Goal: Information Seeking & Learning: Find specific fact

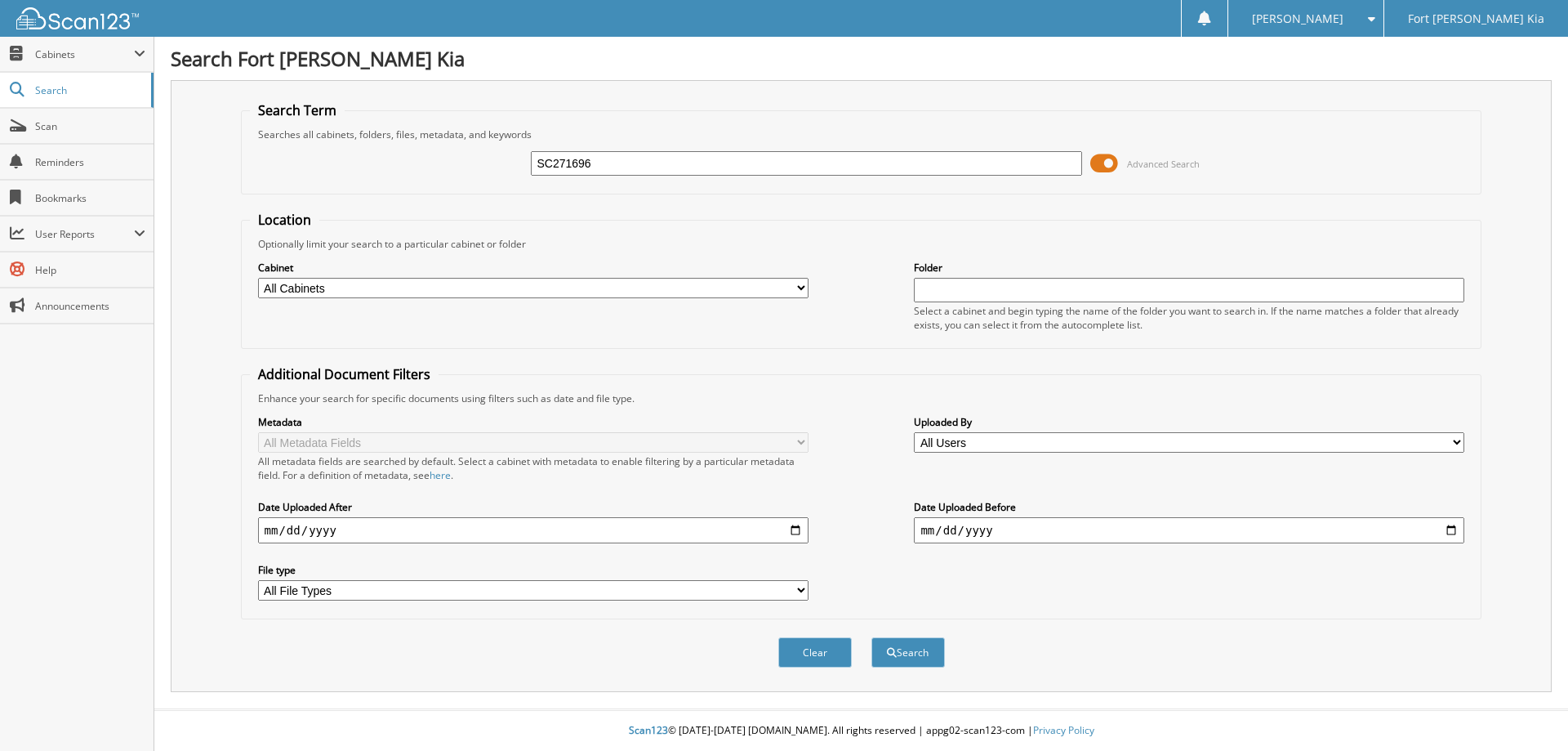
type input "SC271696"
click at [872, 637] on button "Search" at bounding box center [908, 652] width 74 height 31
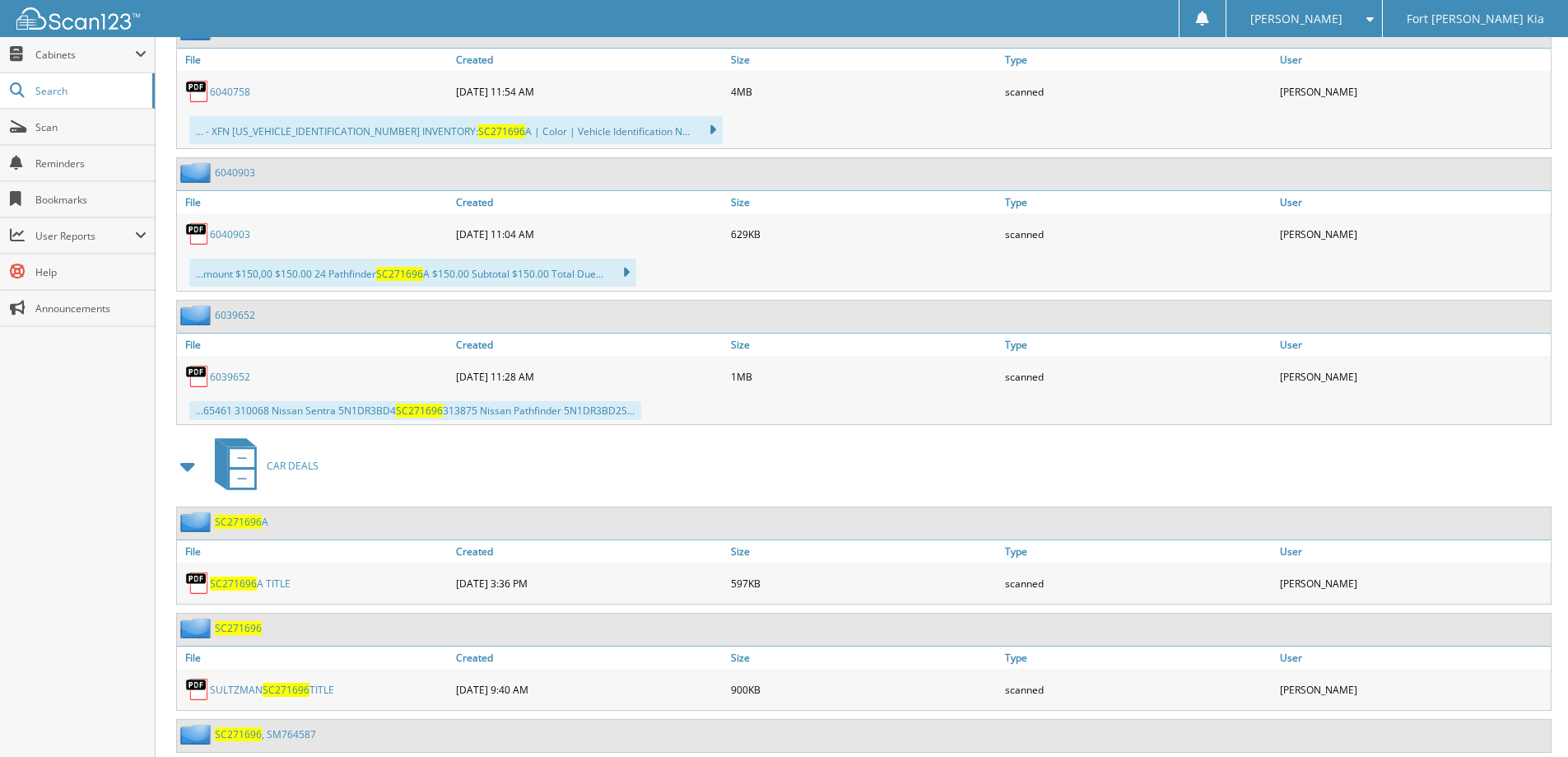
scroll to position [1010, 0]
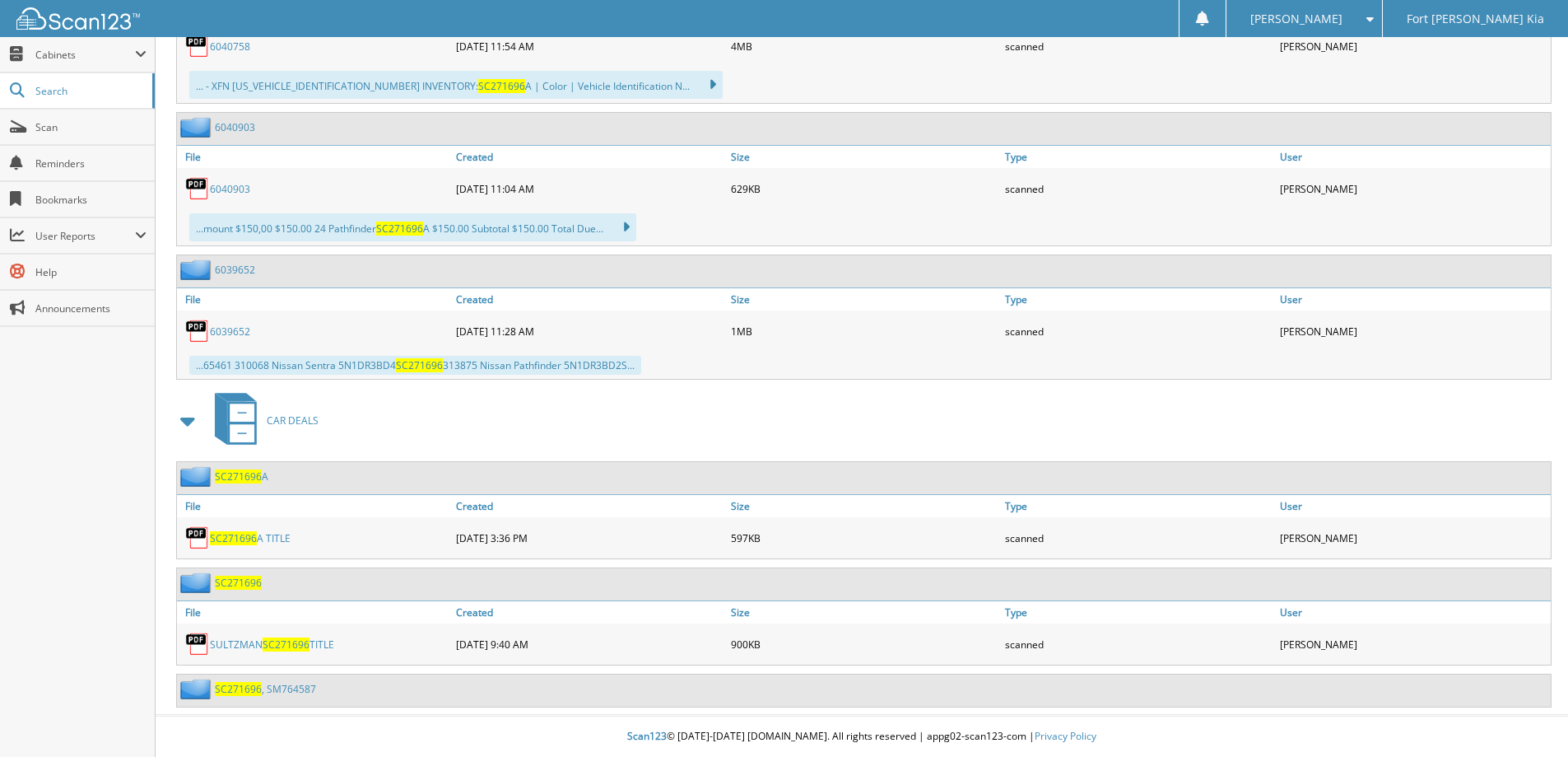
click at [246, 581] on span "SC271696" at bounding box center [238, 582] width 47 height 14
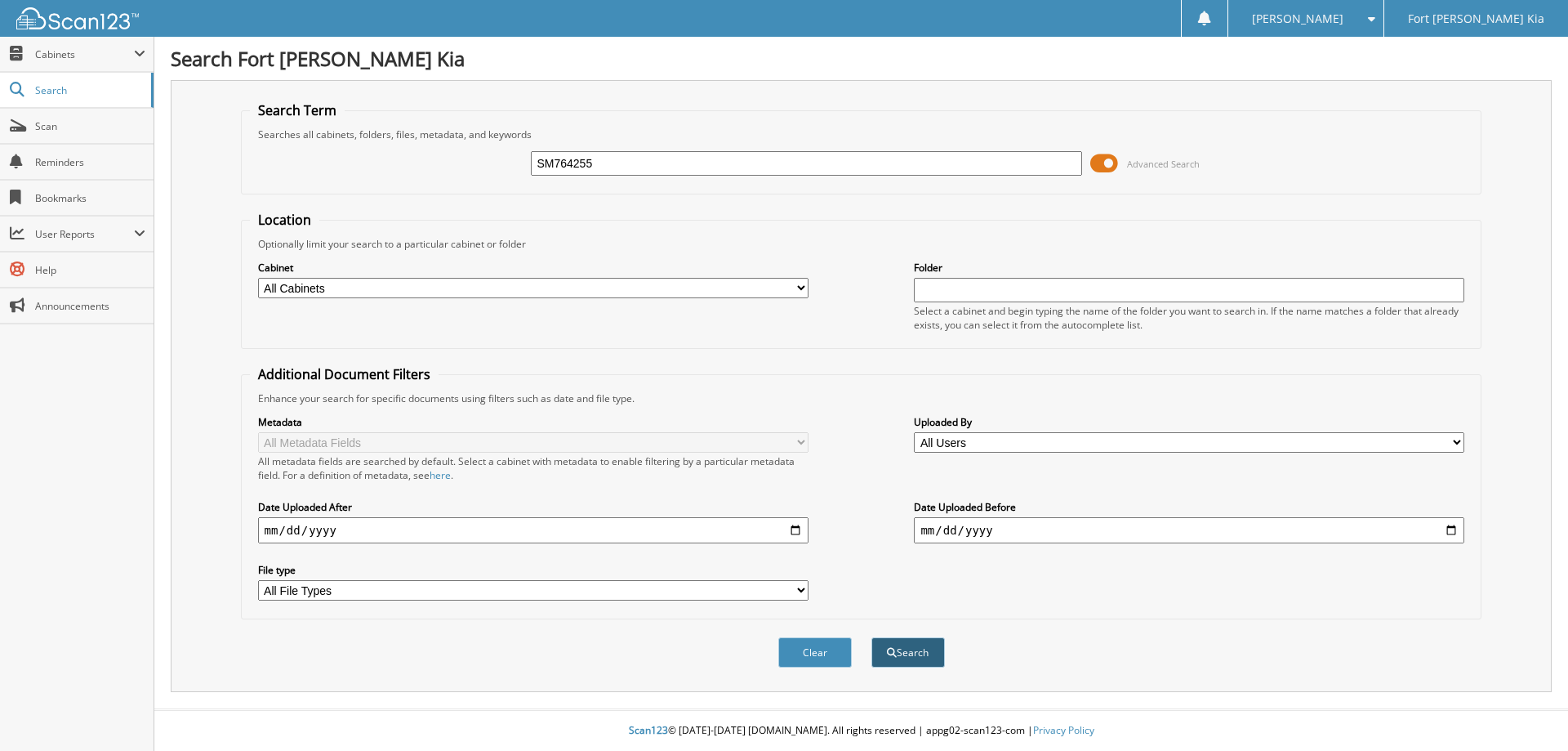
type input "SM764255"
click at [923, 655] on button "Search" at bounding box center [908, 652] width 74 height 31
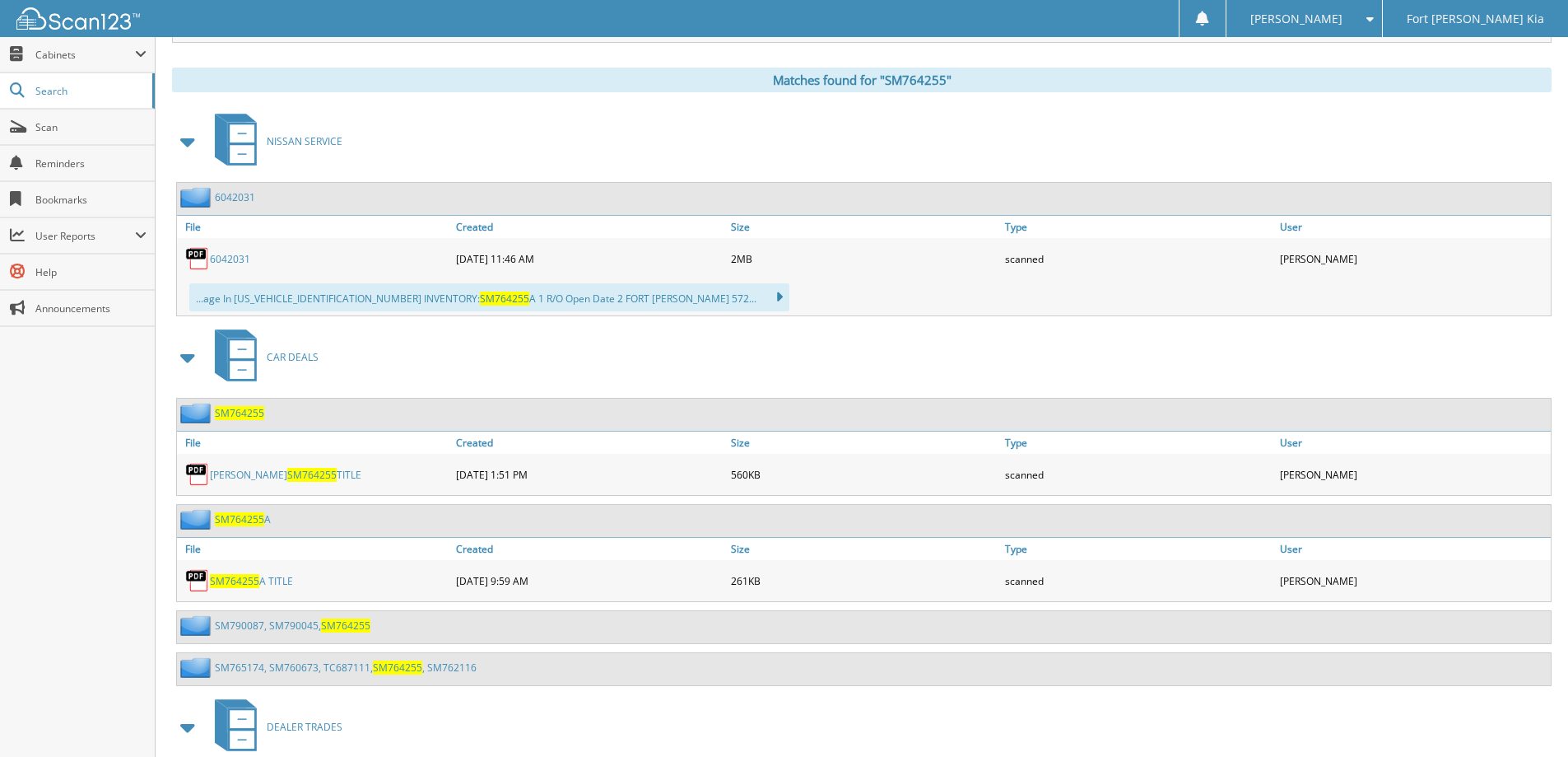
scroll to position [749, 0]
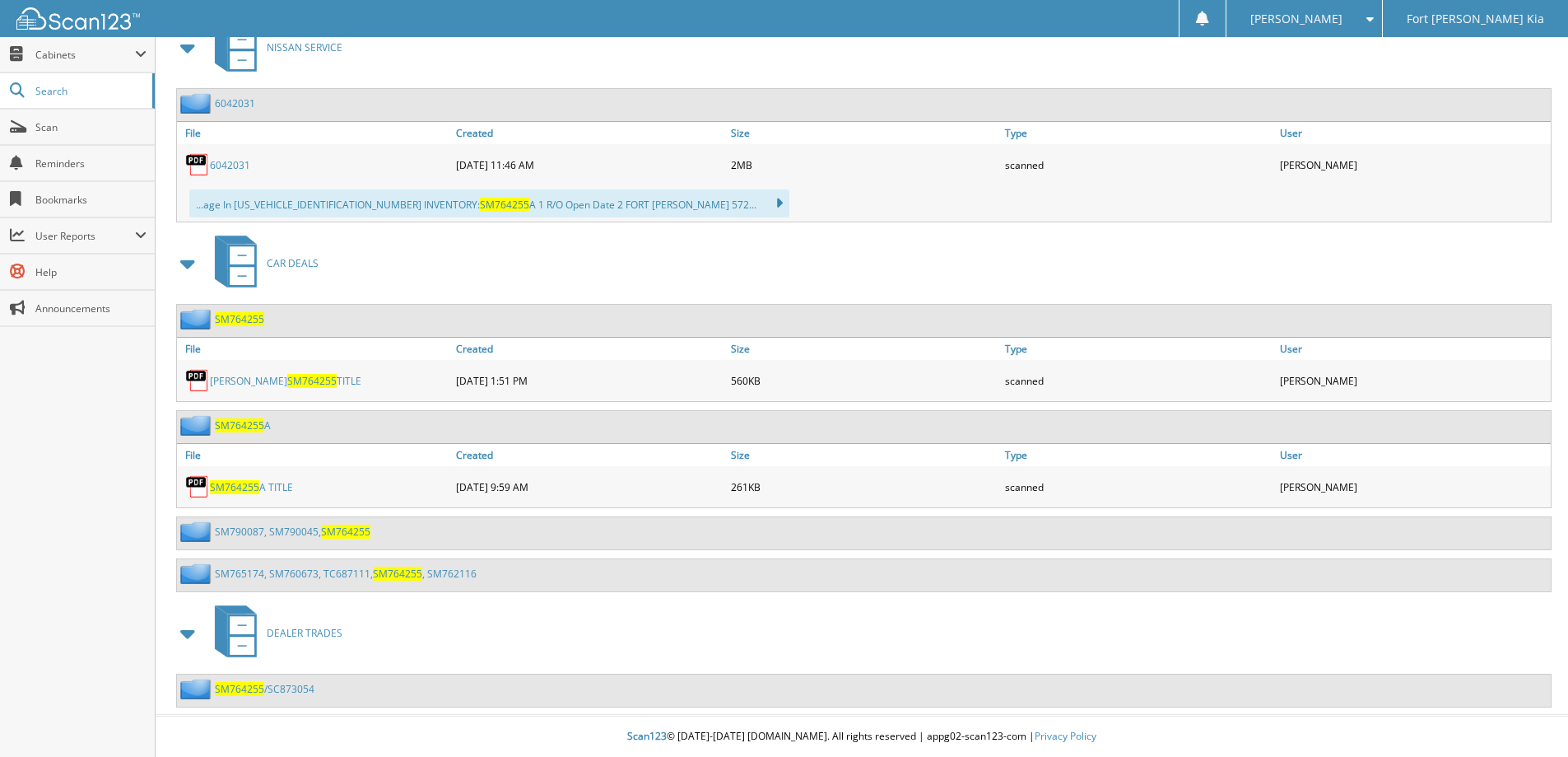
click at [247, 319] on span "SM764255" at bounding box center [240, 319] width 49 height 14
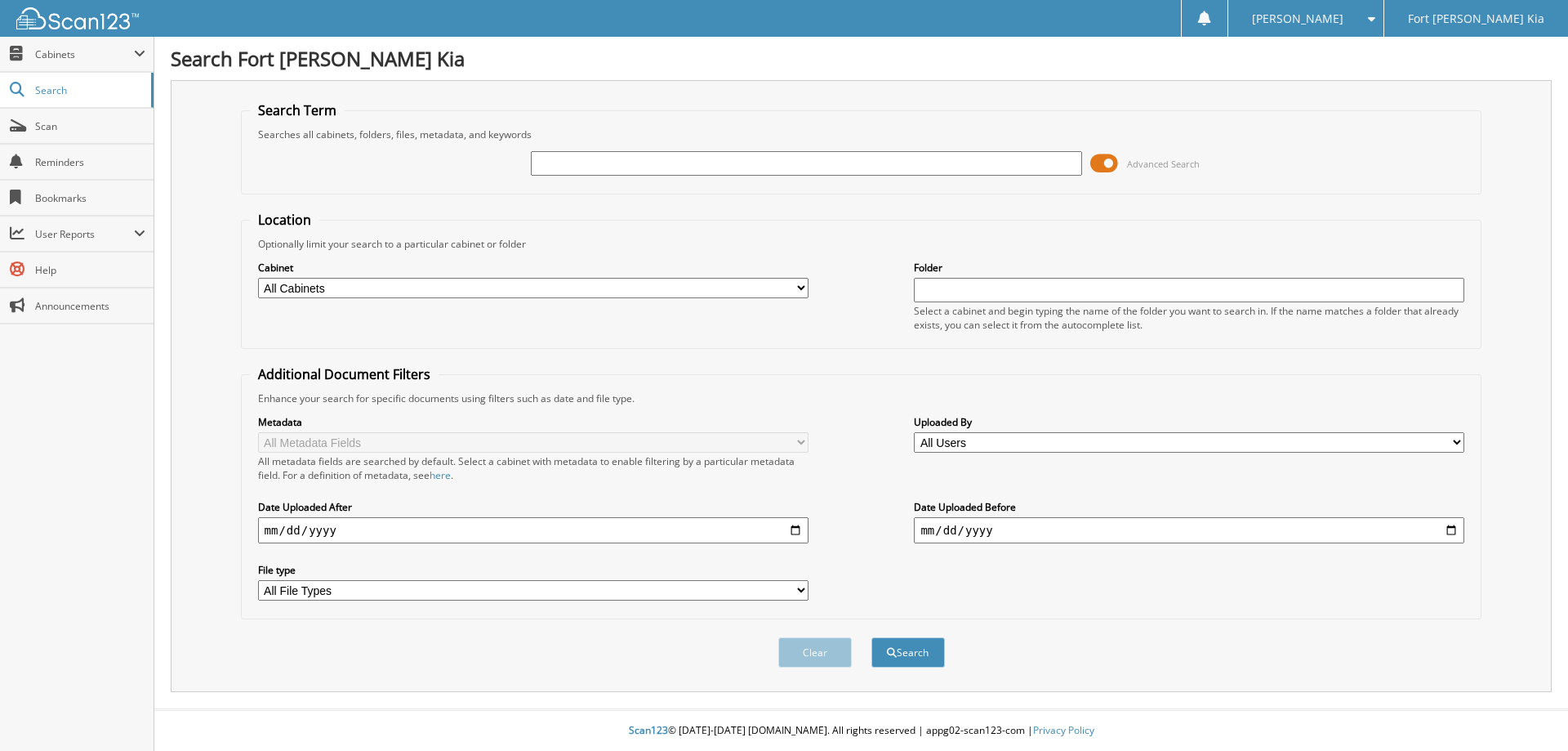
paste input "SM790032"
type input "SM790032"
click at [821, 650] on button "Clear" at bounding box center [815, 652] width 74 height 31
paste input "SM790032"
type input "SM790032"
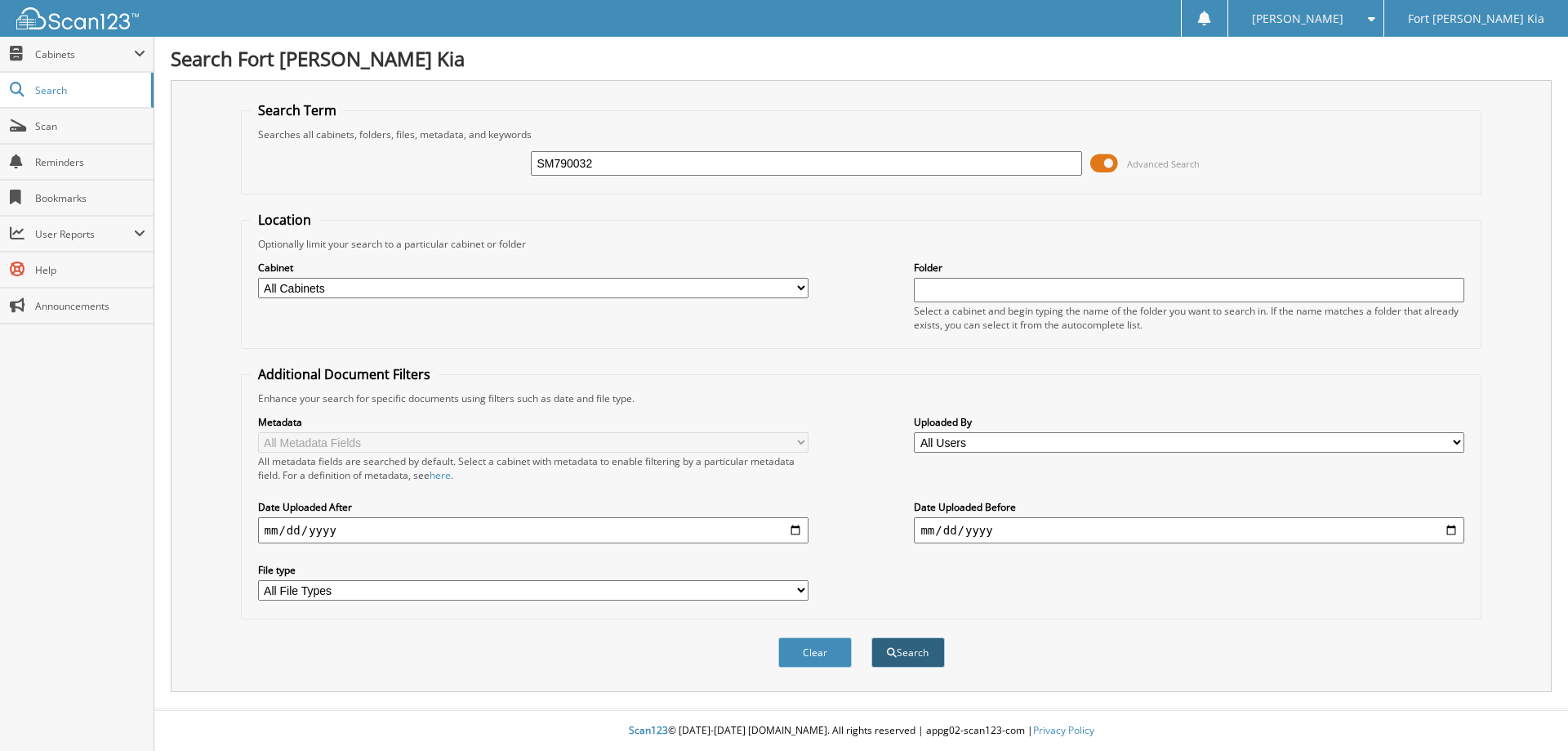
click at [910, 655] on button "Search" at bounding box center [908, 652] width 74 height 31
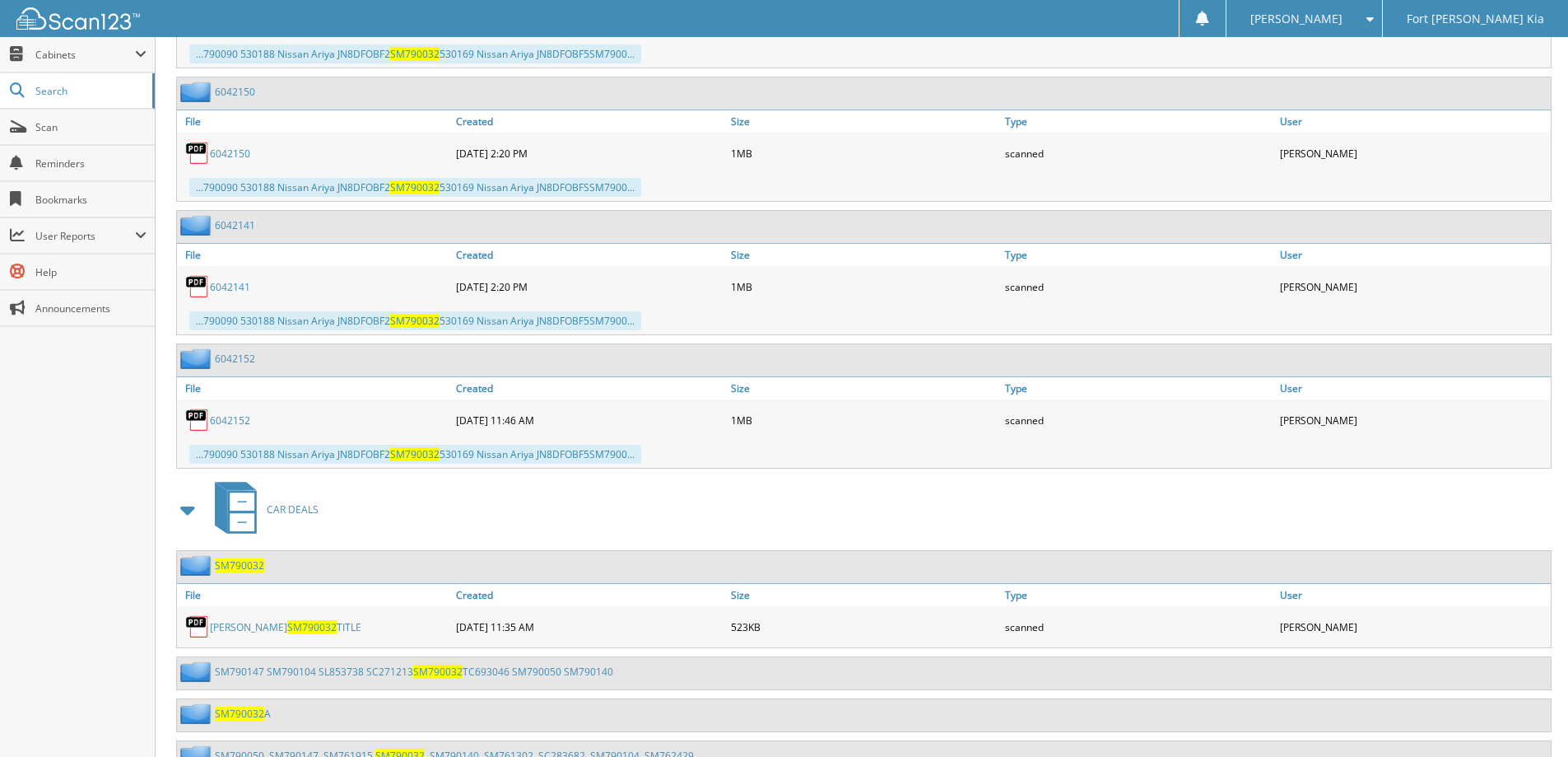
scroll to position [1370, 0]
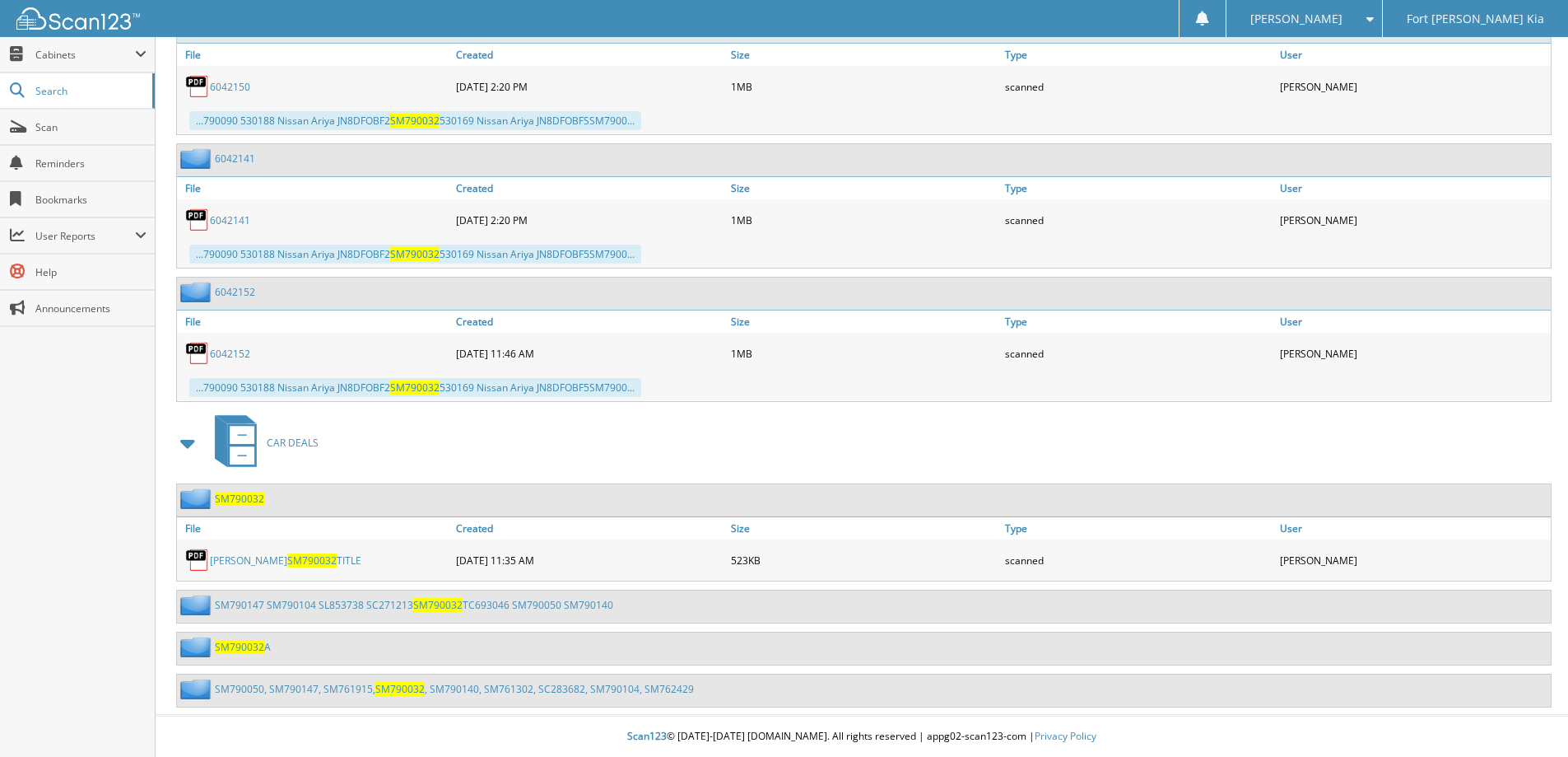
click at [251, 498] on span "SM790032" at bounding box center [240, 498] width 49 height 14
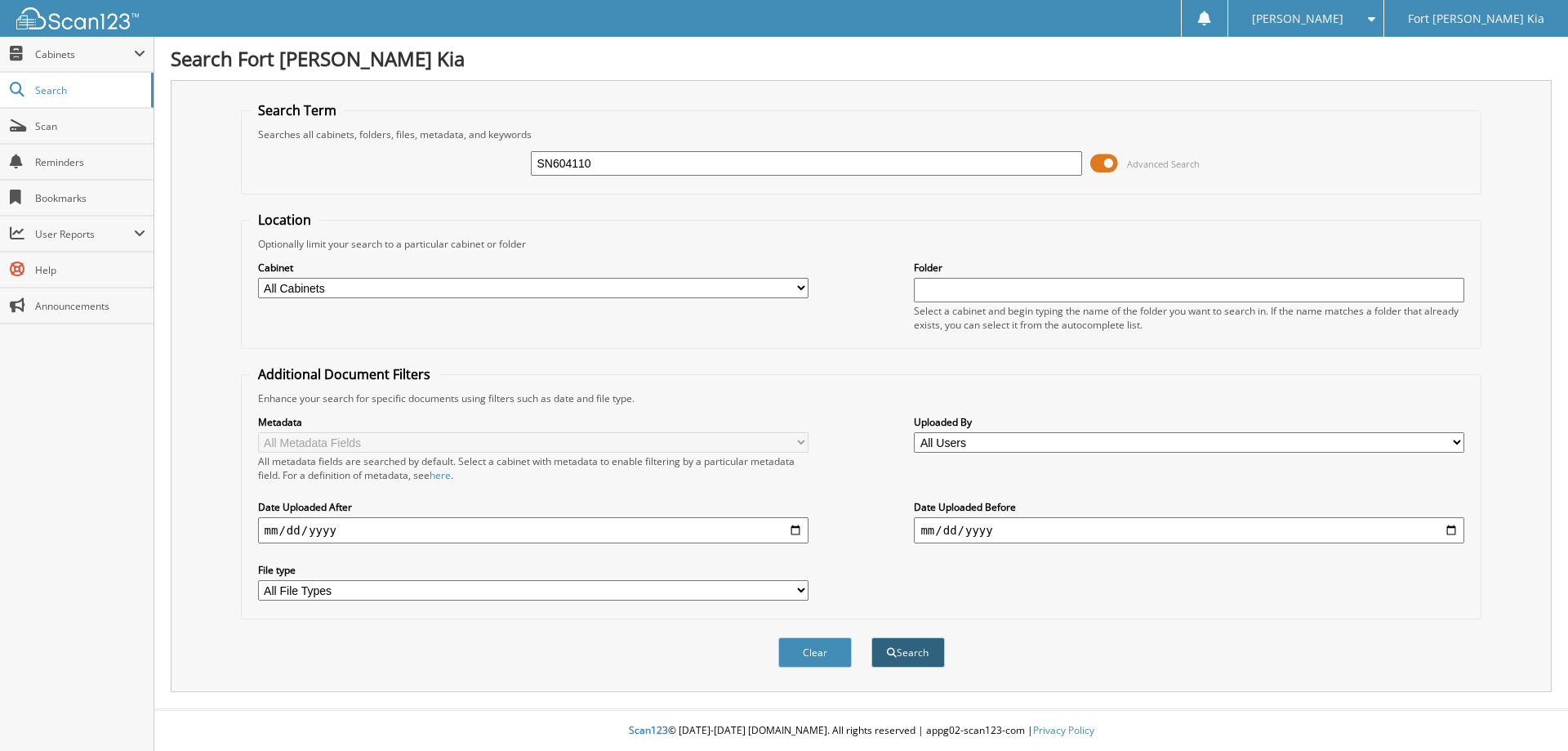
type input "SN604110"
click at [891, 649] on span "submit" at bounding box center [891, 652] width 10 height 10
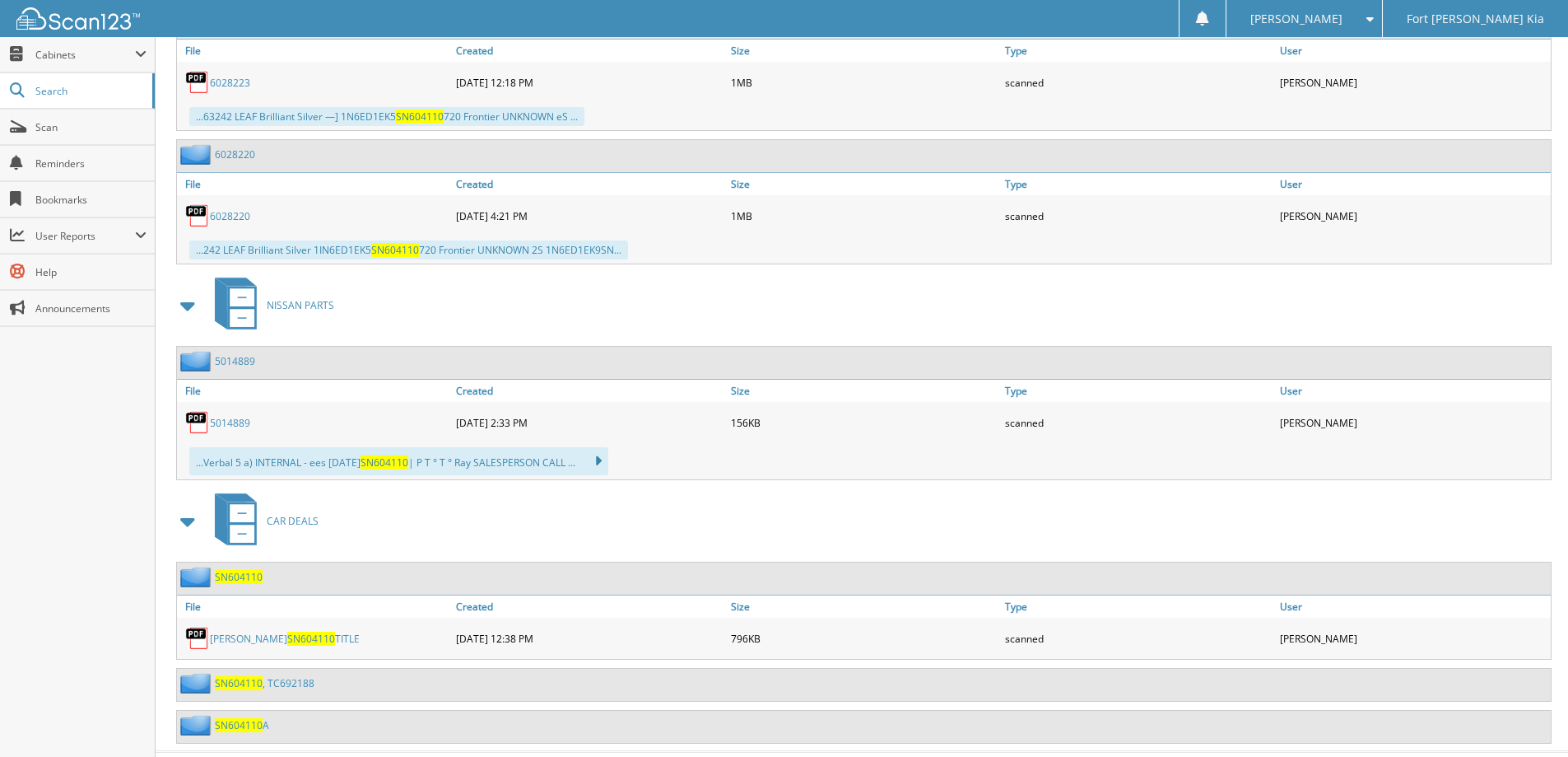
scroll to position [1580, 0]
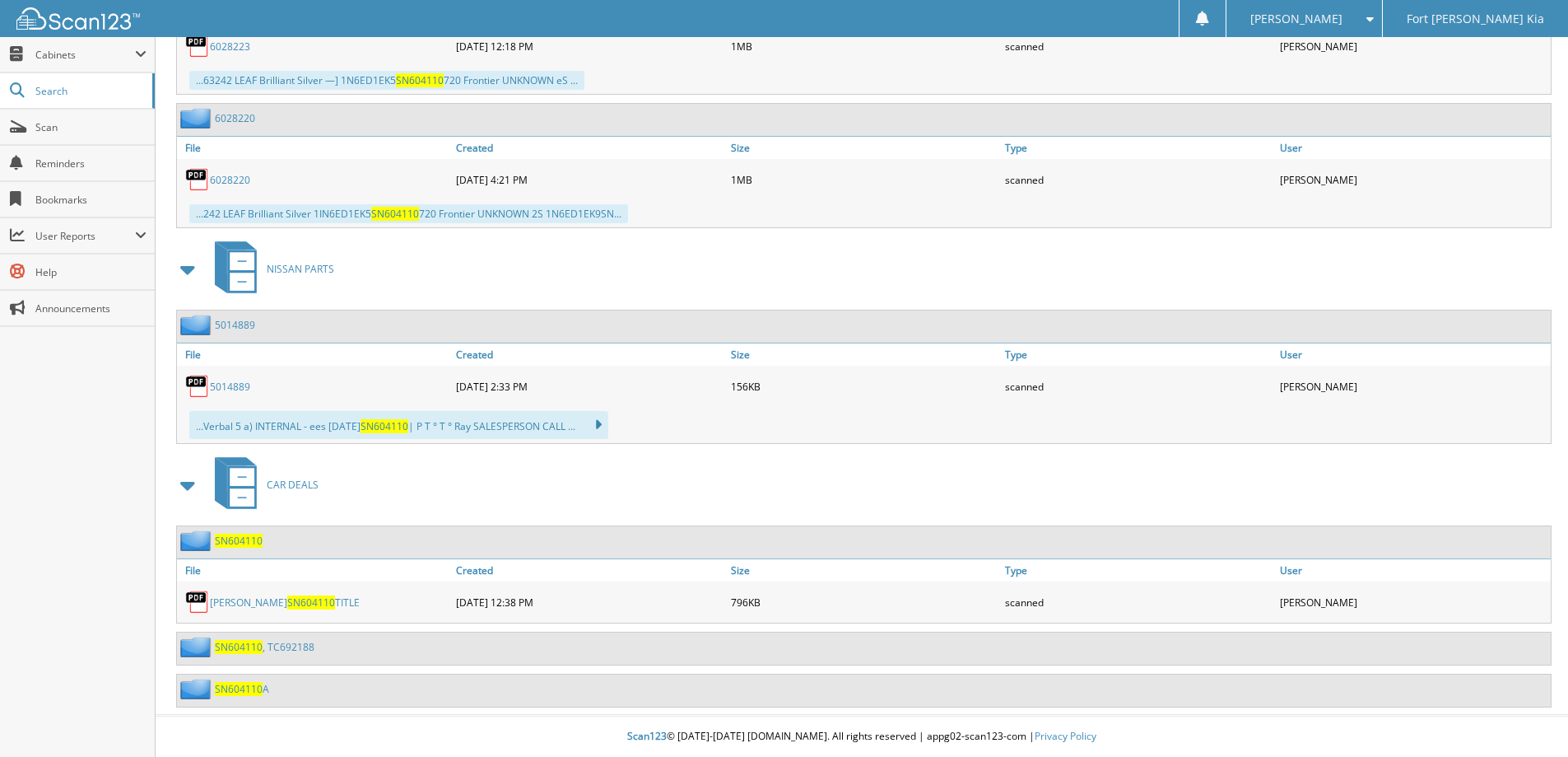
drag, startPoint x: 244, startPoint y: 541, endPoint x: 250, endPoint y: 534, distance: 9.2
click at [244, 539] on span "SN604110" at bounding box center [239, 541] width 48 height 14
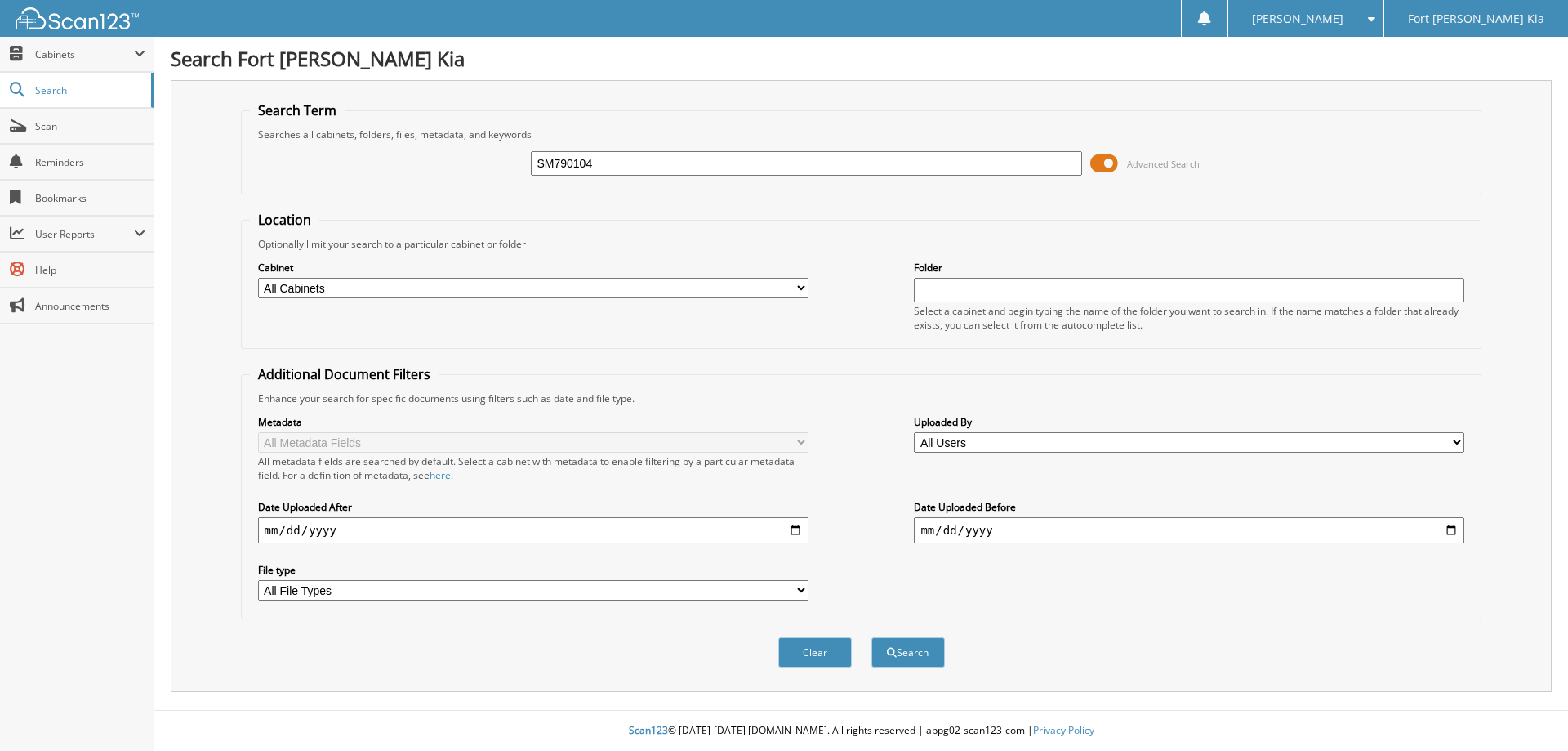
type input "SM790104"
click at [872, 637] on button "Search" at bounding box center [908, 652] width 74 height 31
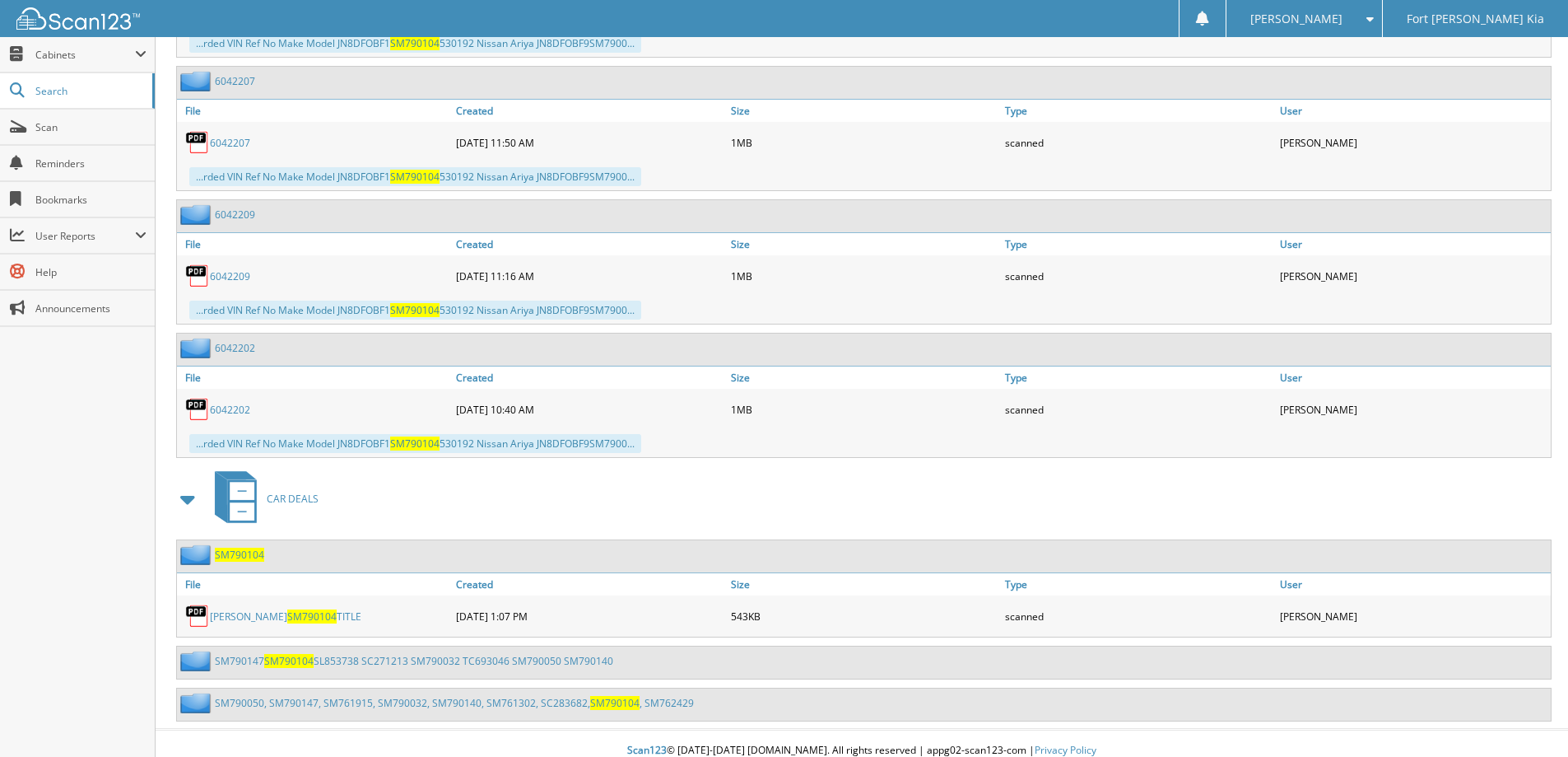
scroll to position [1195, 0]
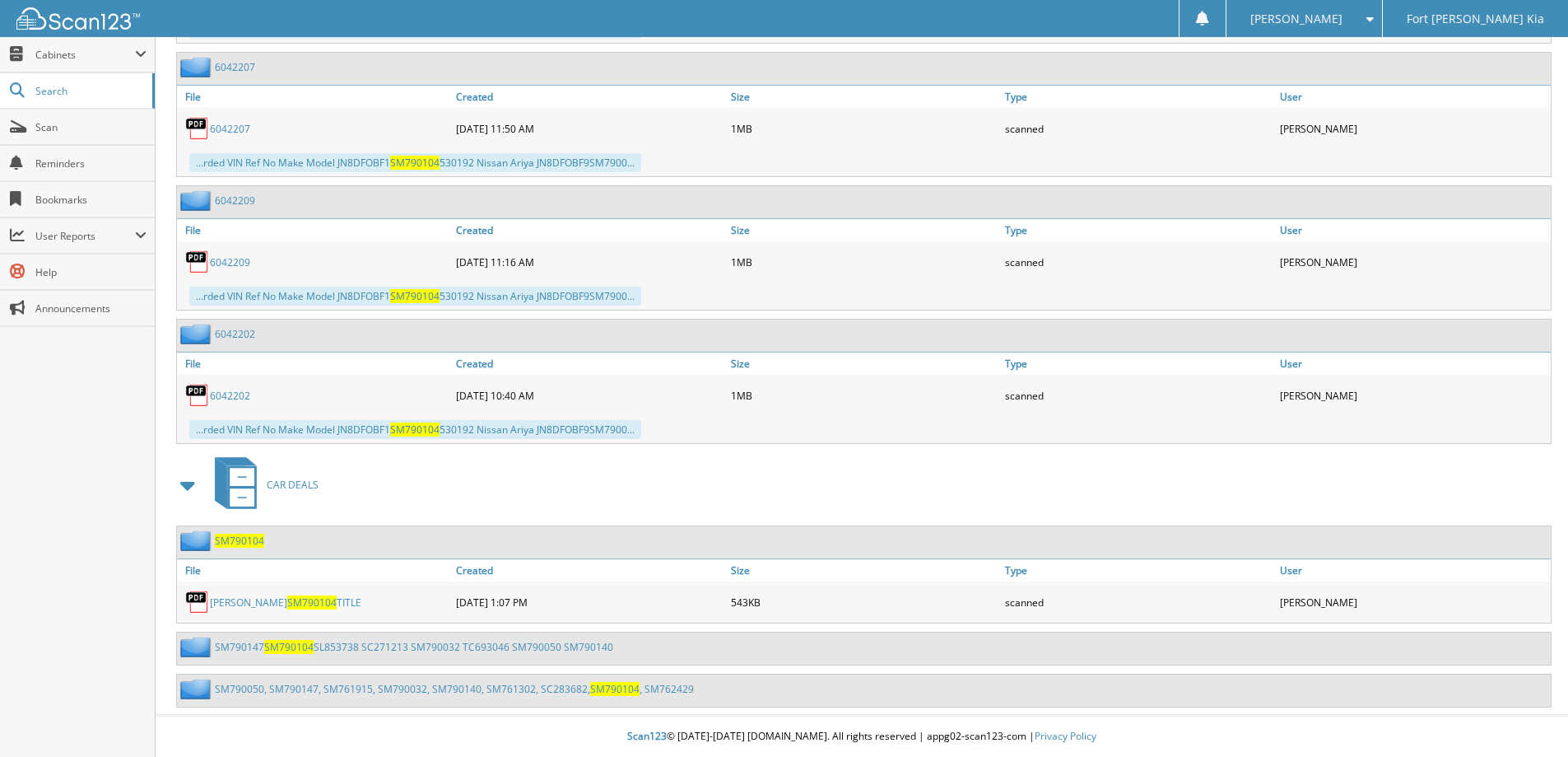
click at [240, 538] on span "SM790104" at bounding box center [240, 541] width 49 height 14
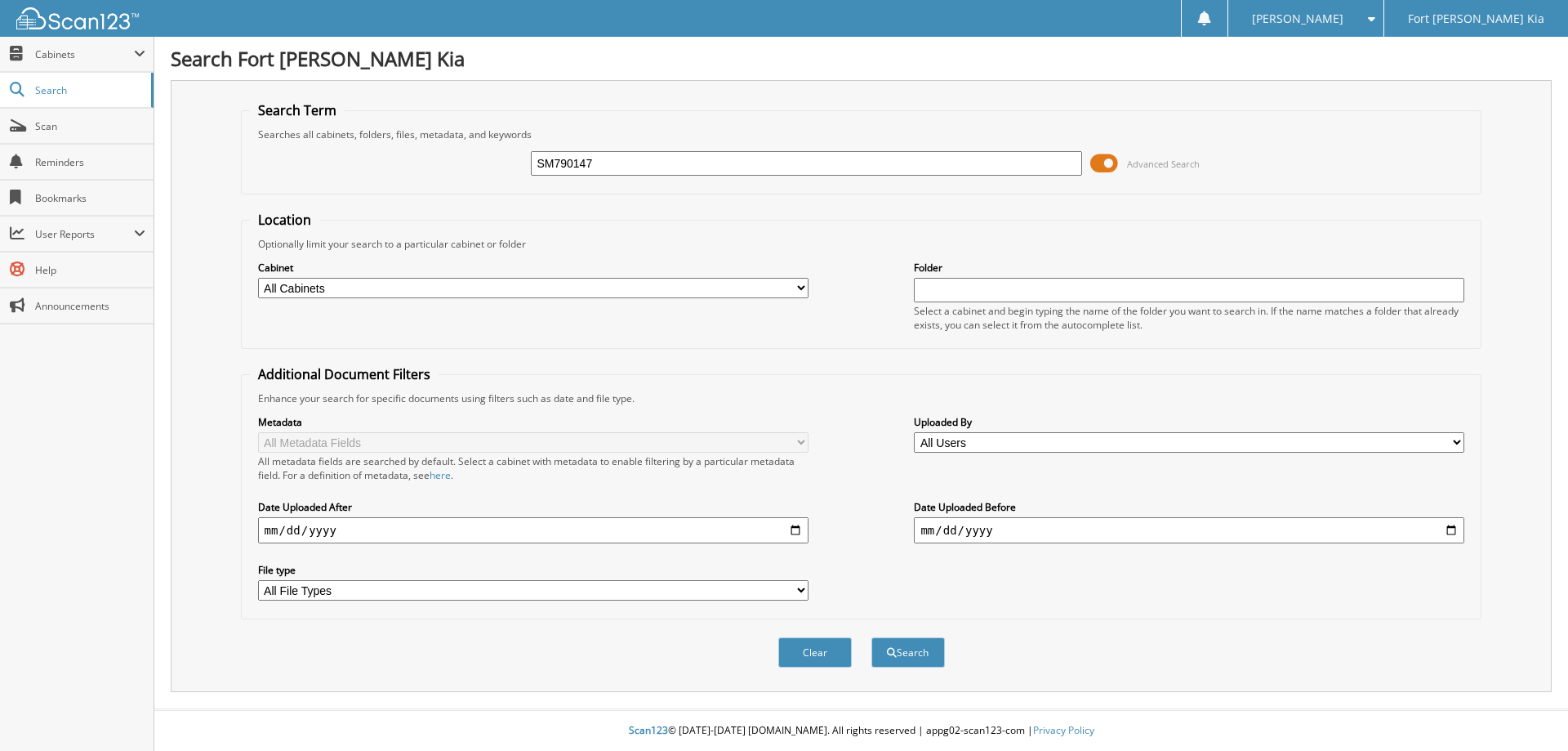
type input "SM790147"
click at [872, 637] on button "Search" at bounding box center [908, 652] width 74 height 31
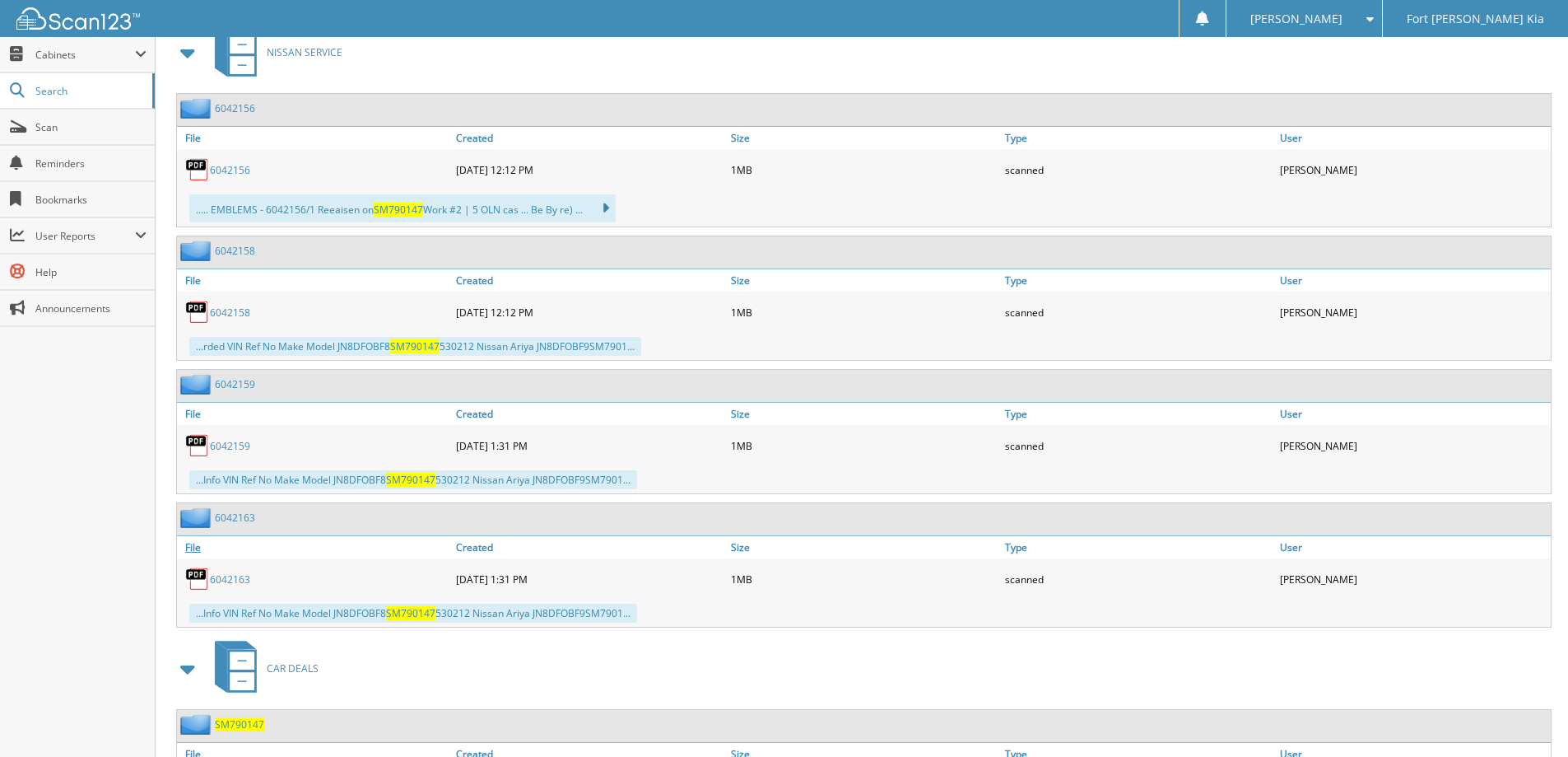
scroll to position [928, 0]
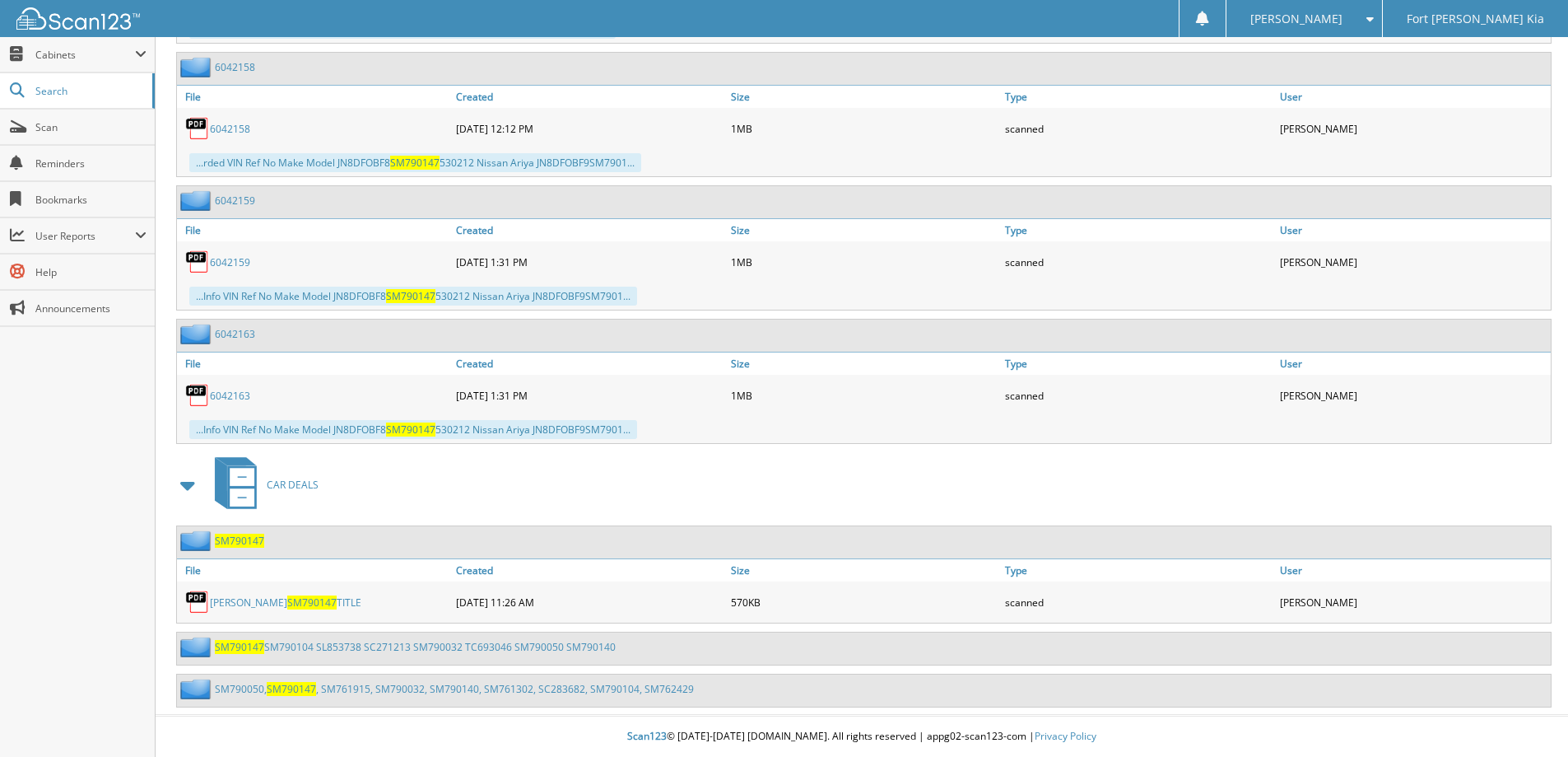
click at [241, 537] on span "SM790147" at bounding box center [240, 541] width 49 height 14
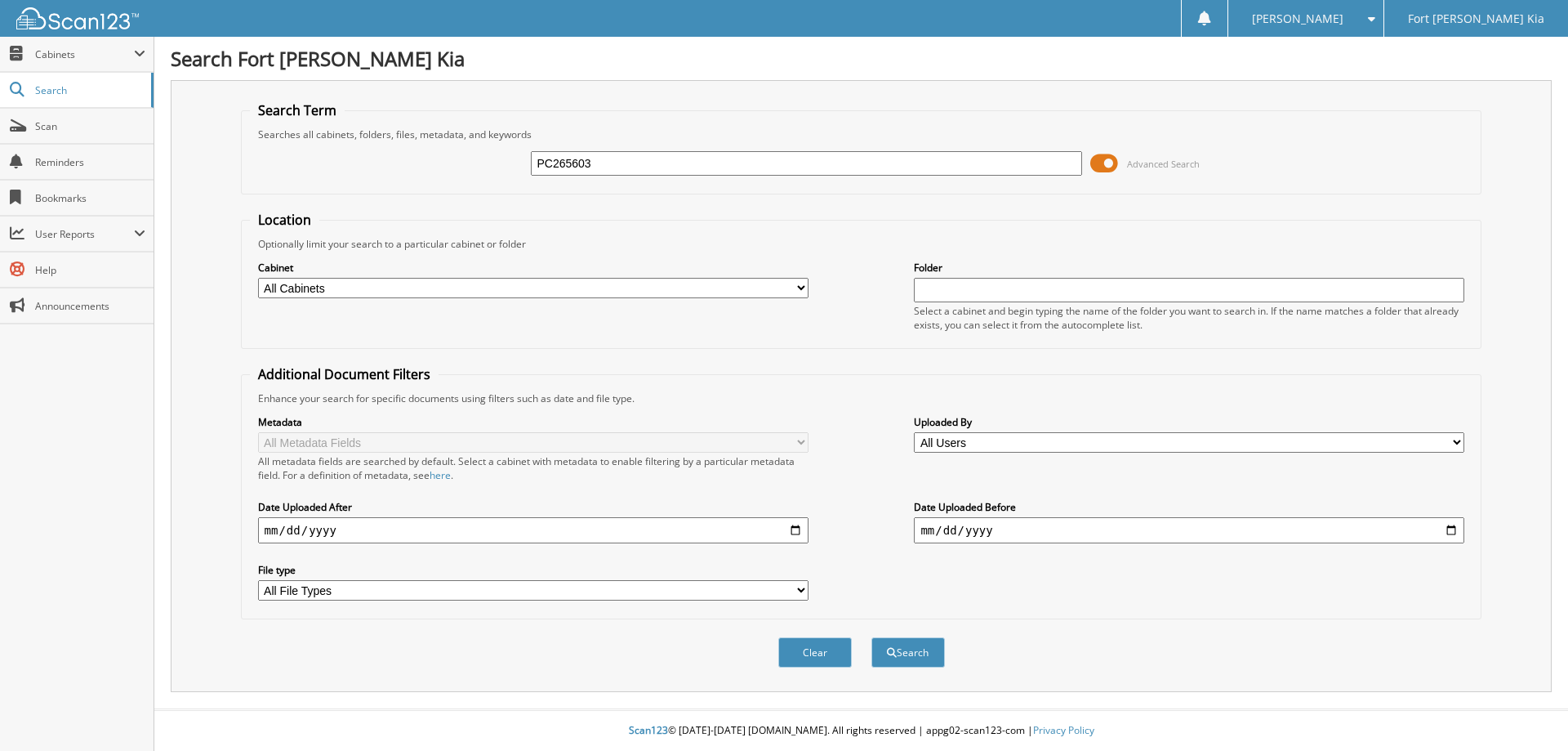
type input "PC265603"
click at [872, 637] on button "Search" at bounding box center [908, 652] width 74 height 31
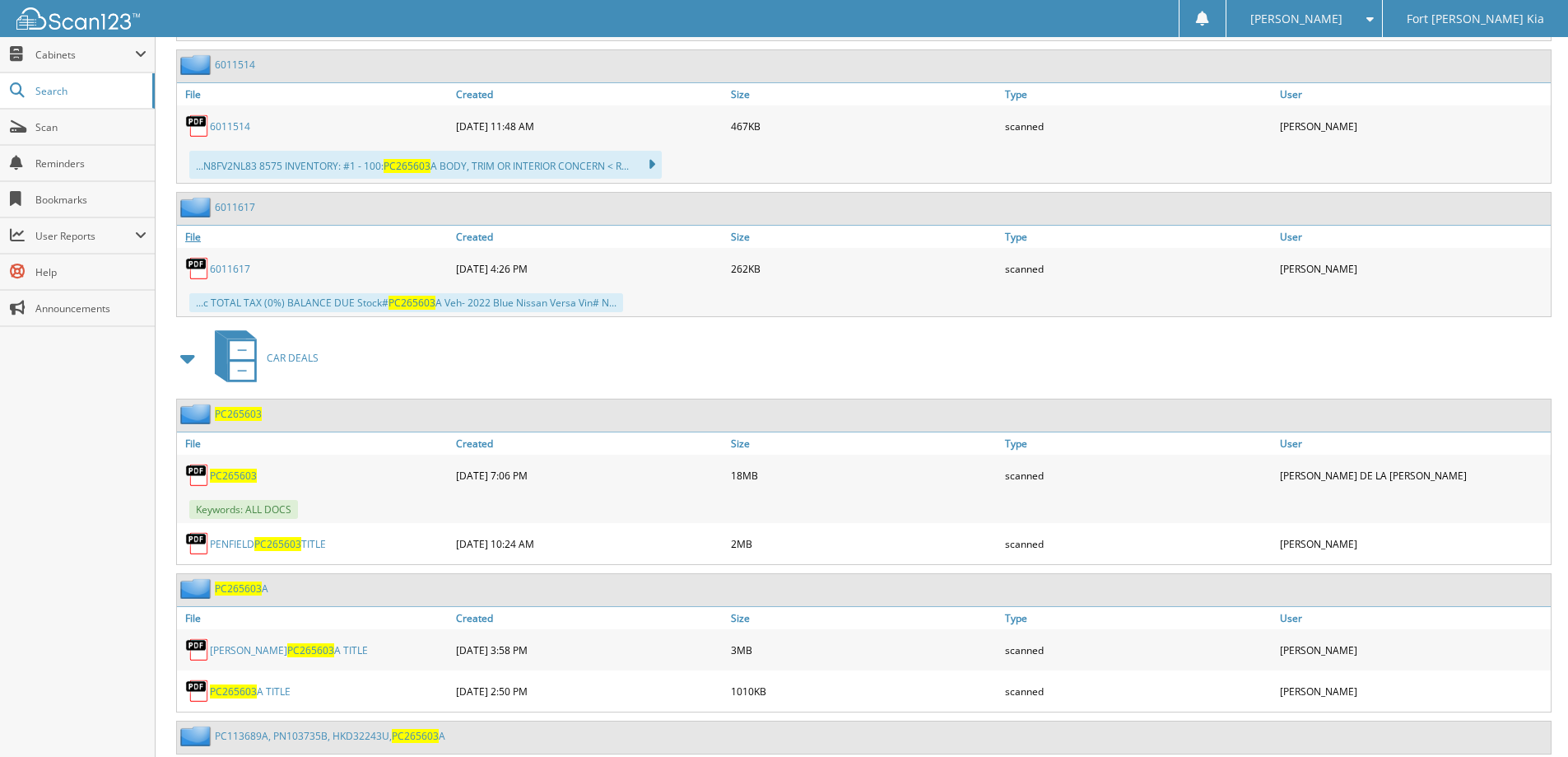
scroll to position [1350, 0]
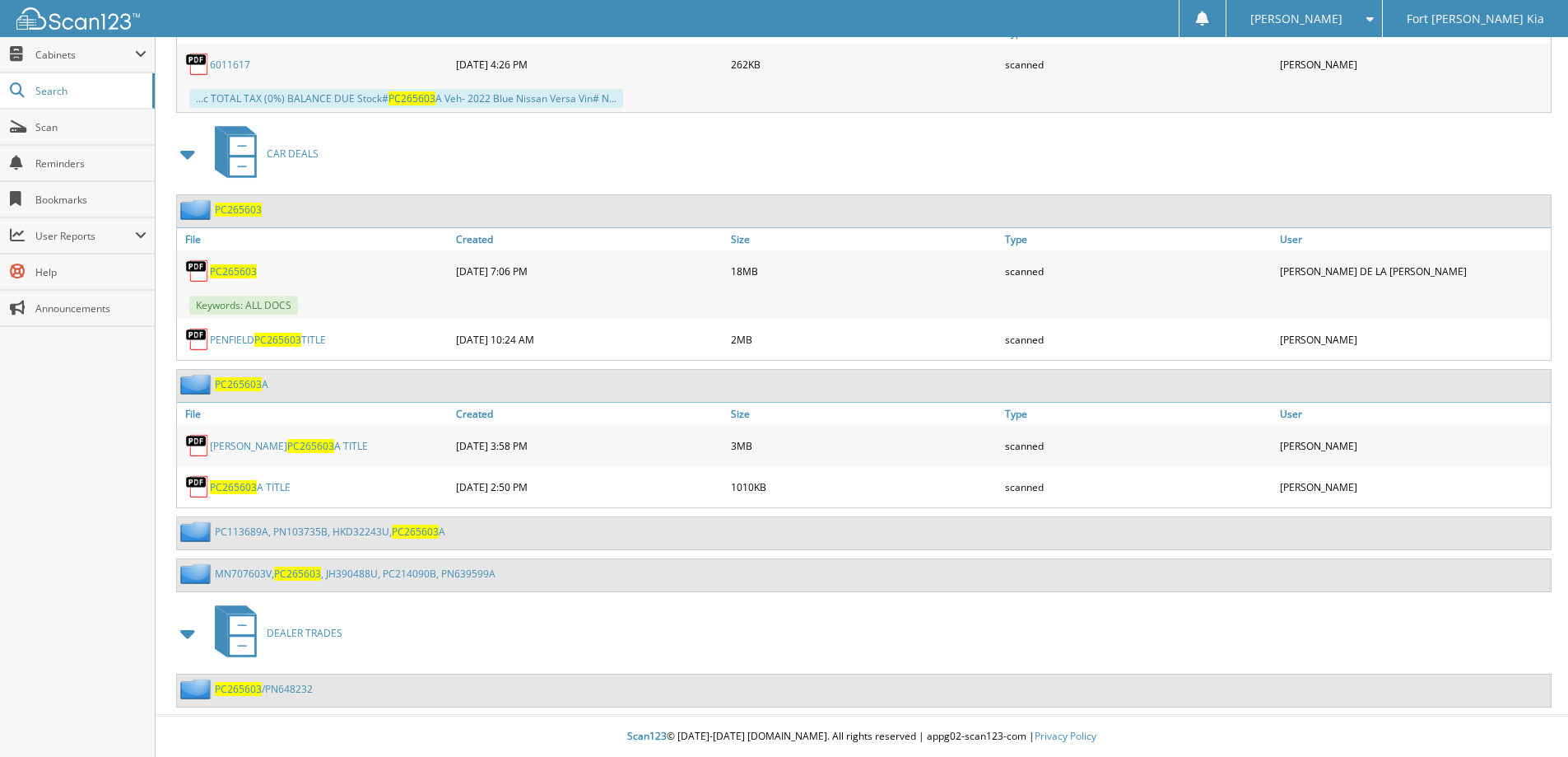
click at [228, 211] on span "PC265603" at bounding box center [238, 210] width 47 height 14
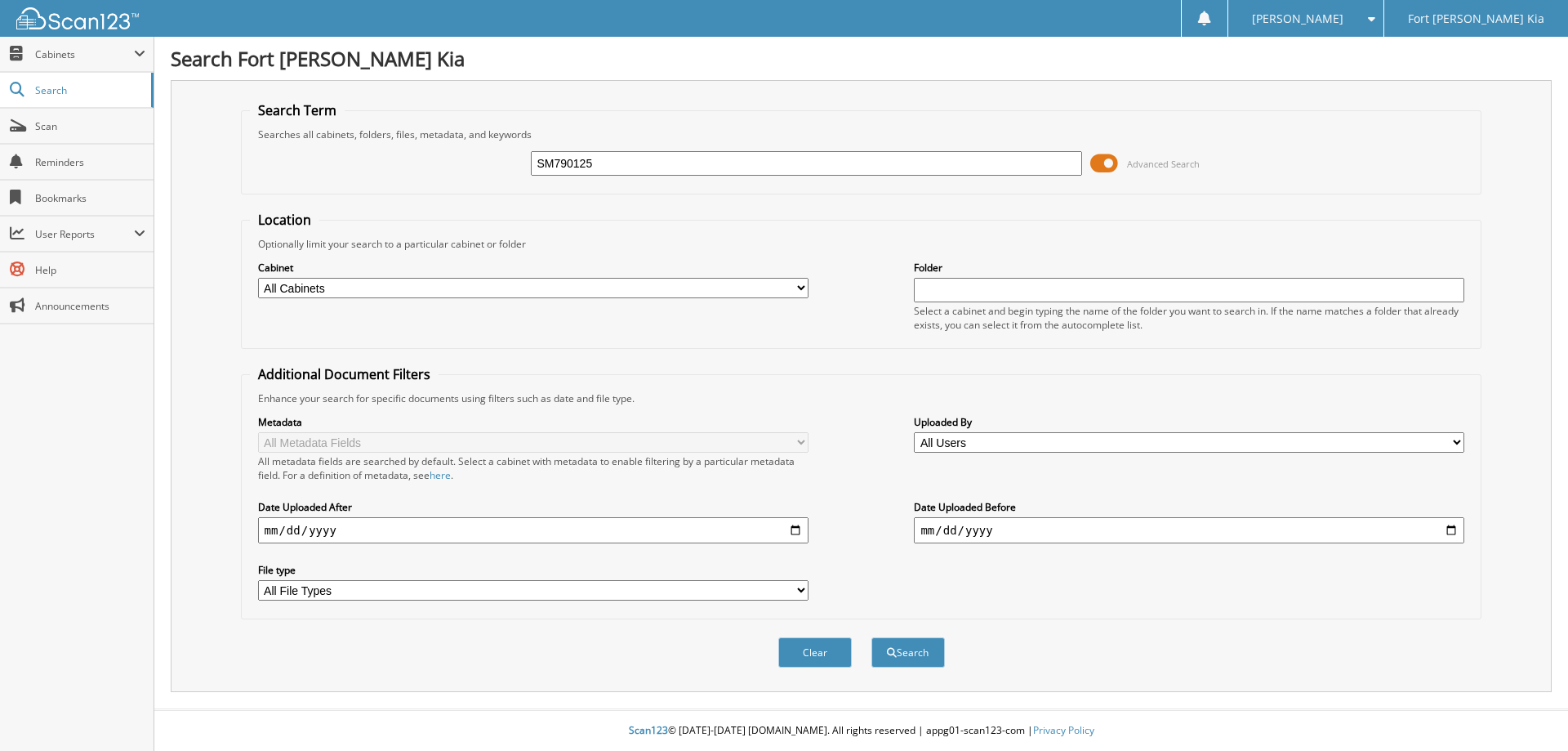
type input "SM790125"
click at [872, 637] on button "Search" at bounding box center [908, 652] width 74 height 31
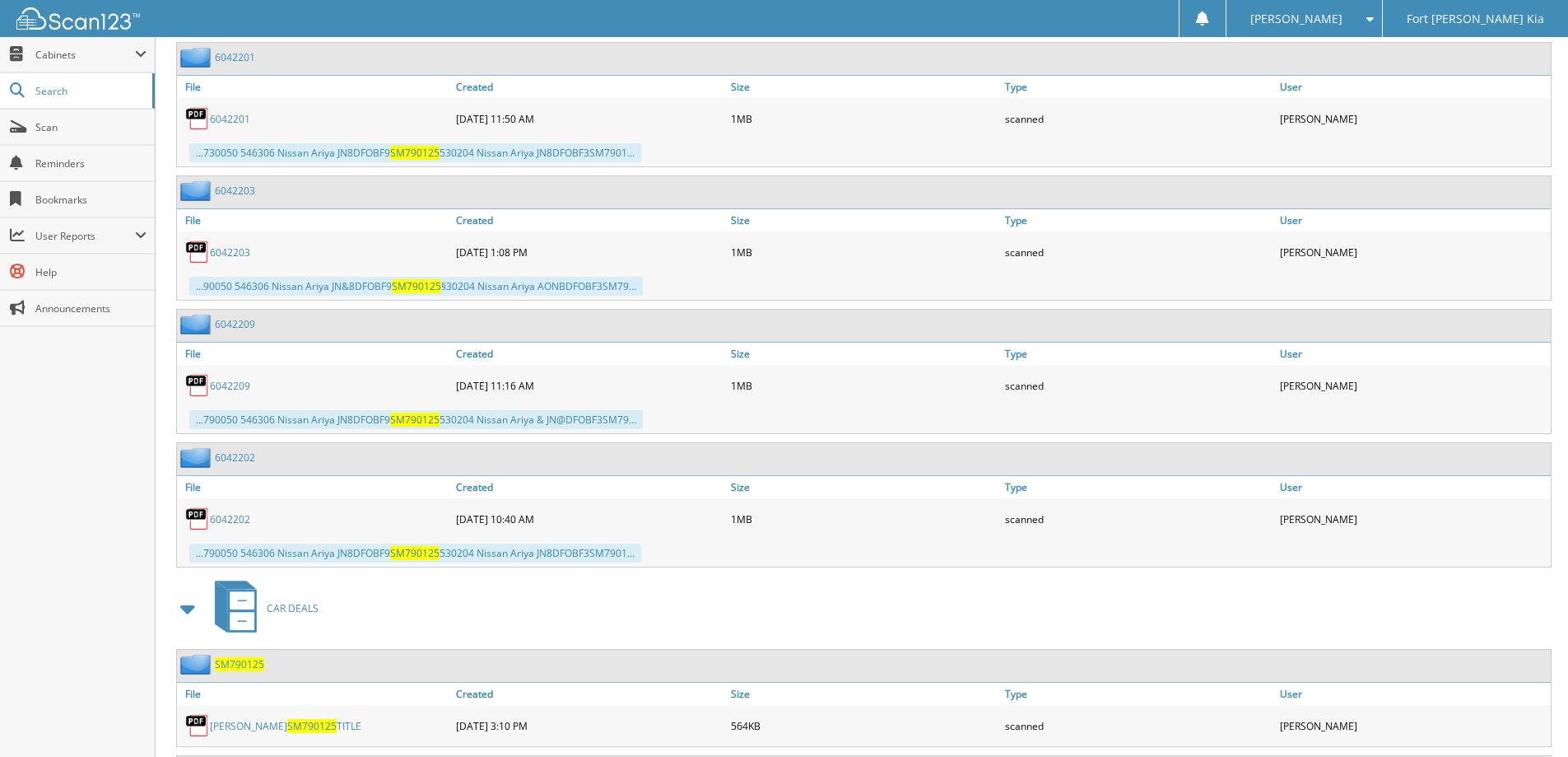
scroll to position [1153, 0]
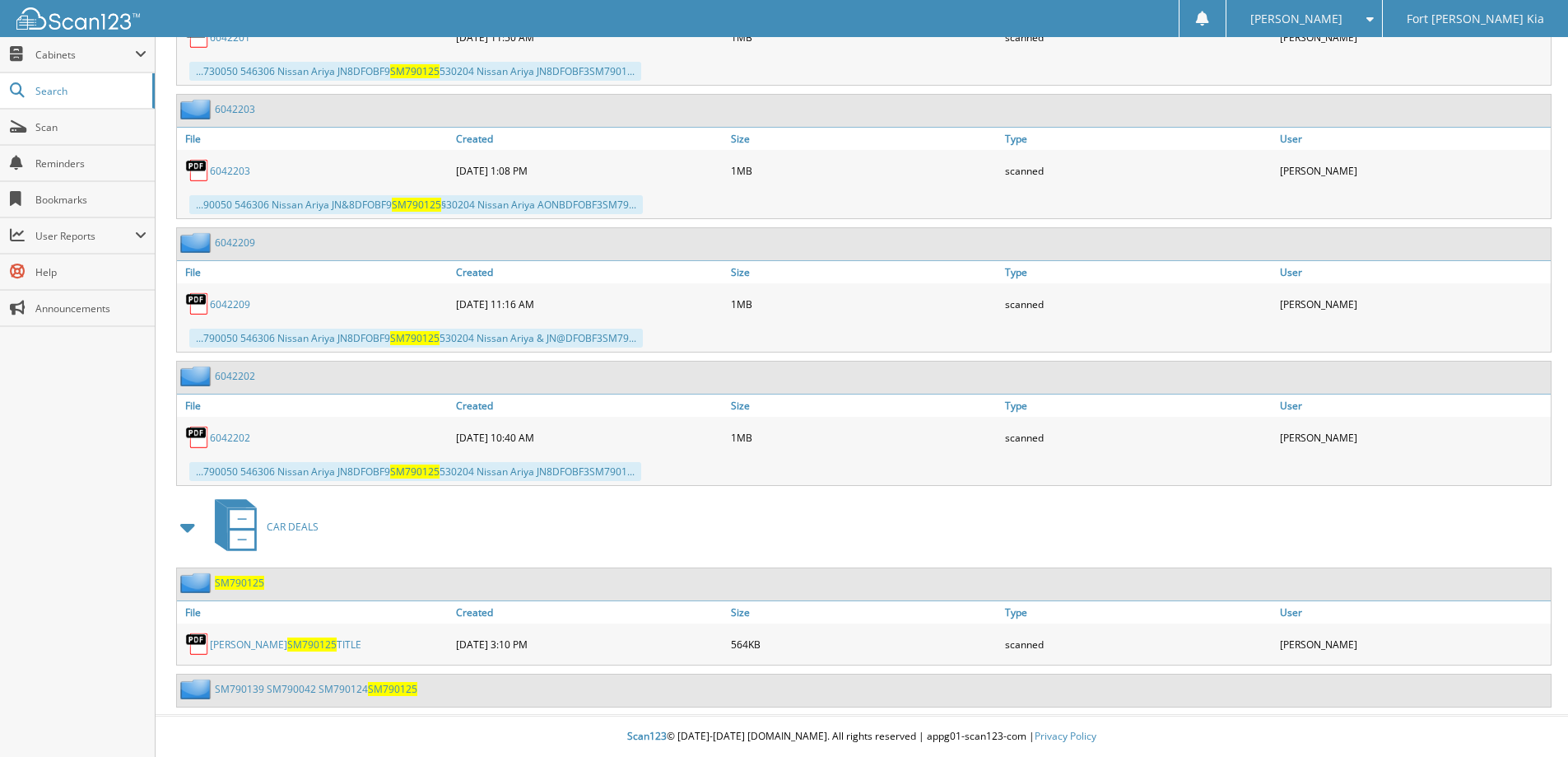
click at [242, 583] on span "SM790125" at bounding box center [240, 582] width 49 height 14
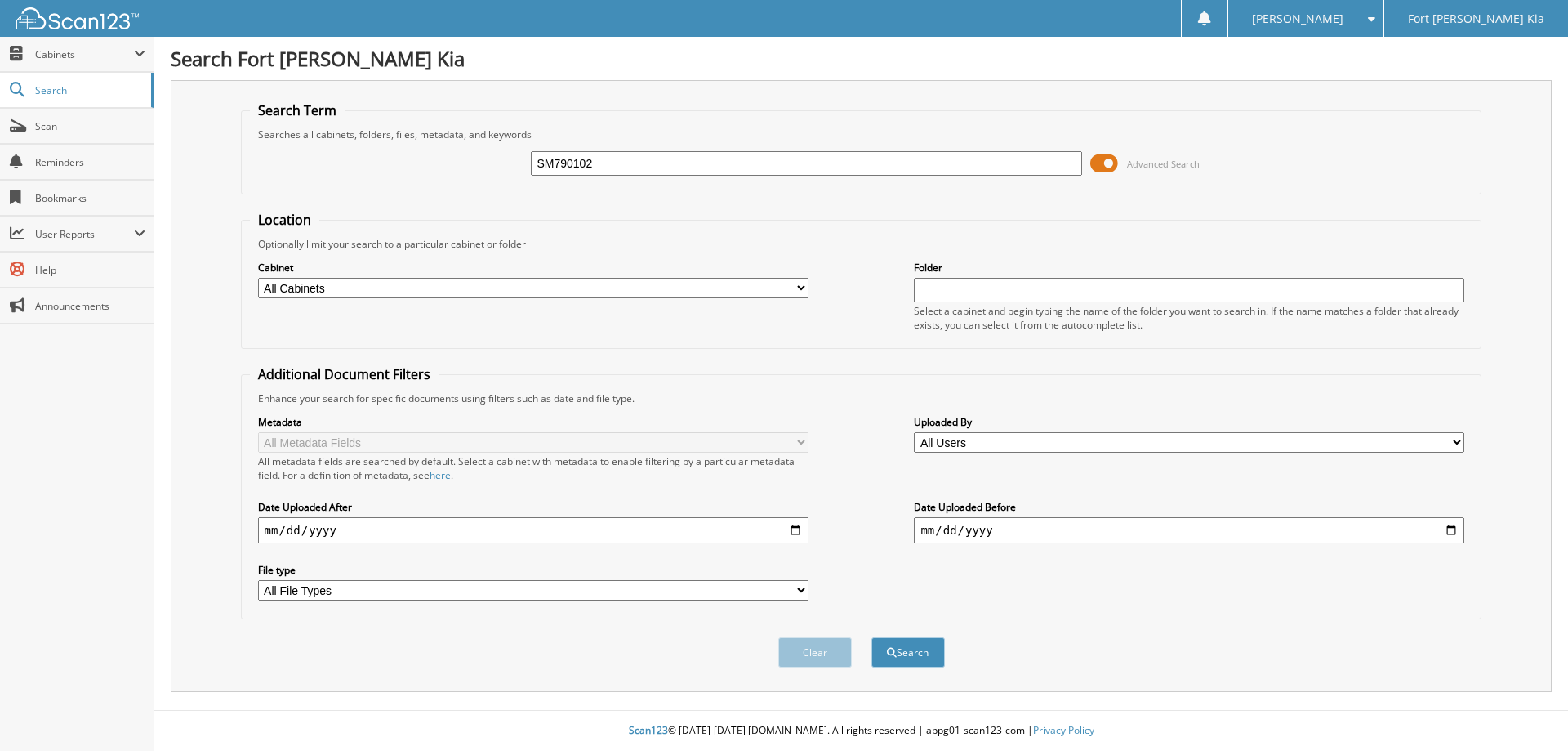
type input "SM790102"
click at [872, 637] on button "Search" at bounding box center [908, 652] width 74 height 31
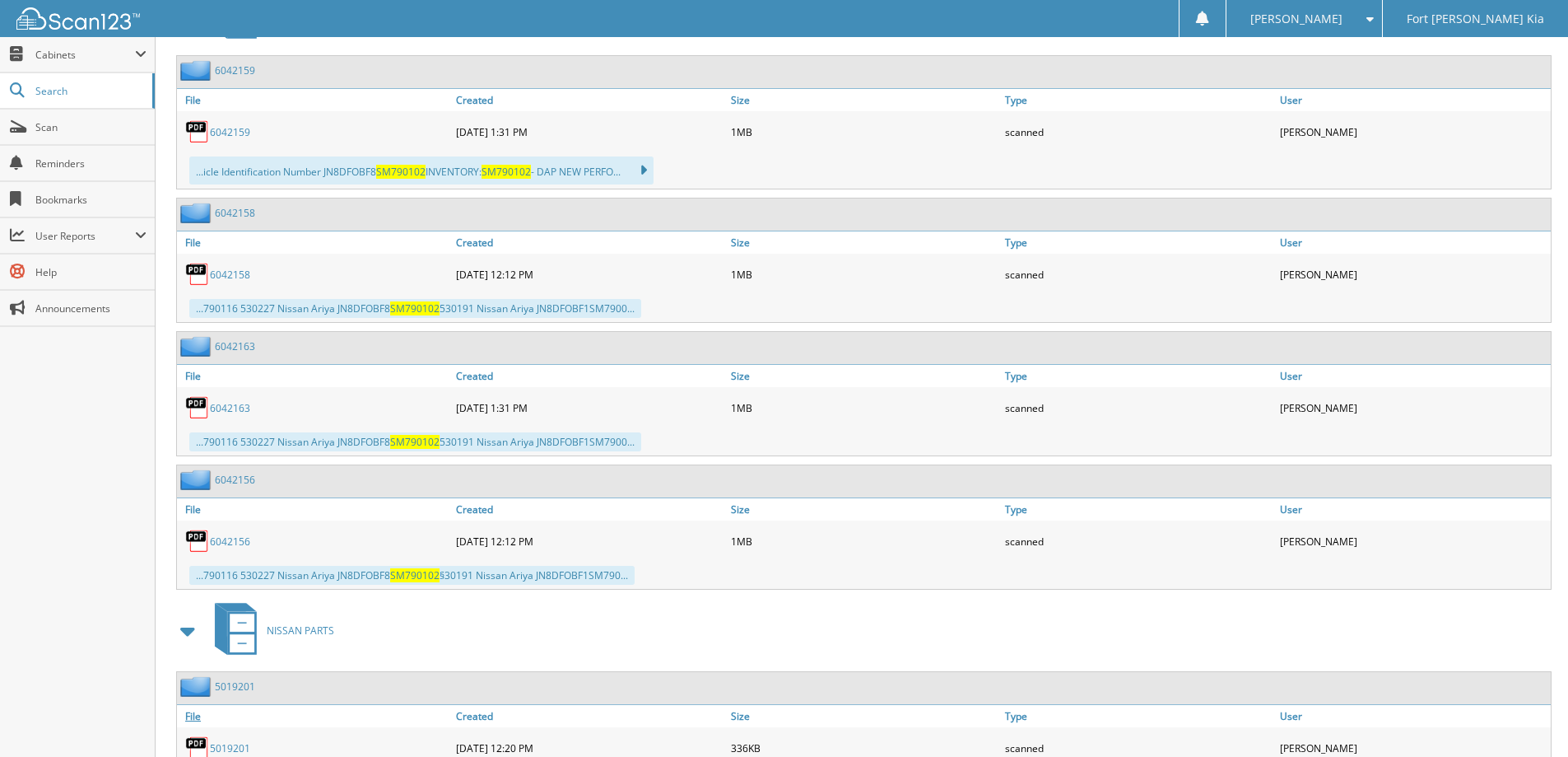
scroll to position [1143, 0]
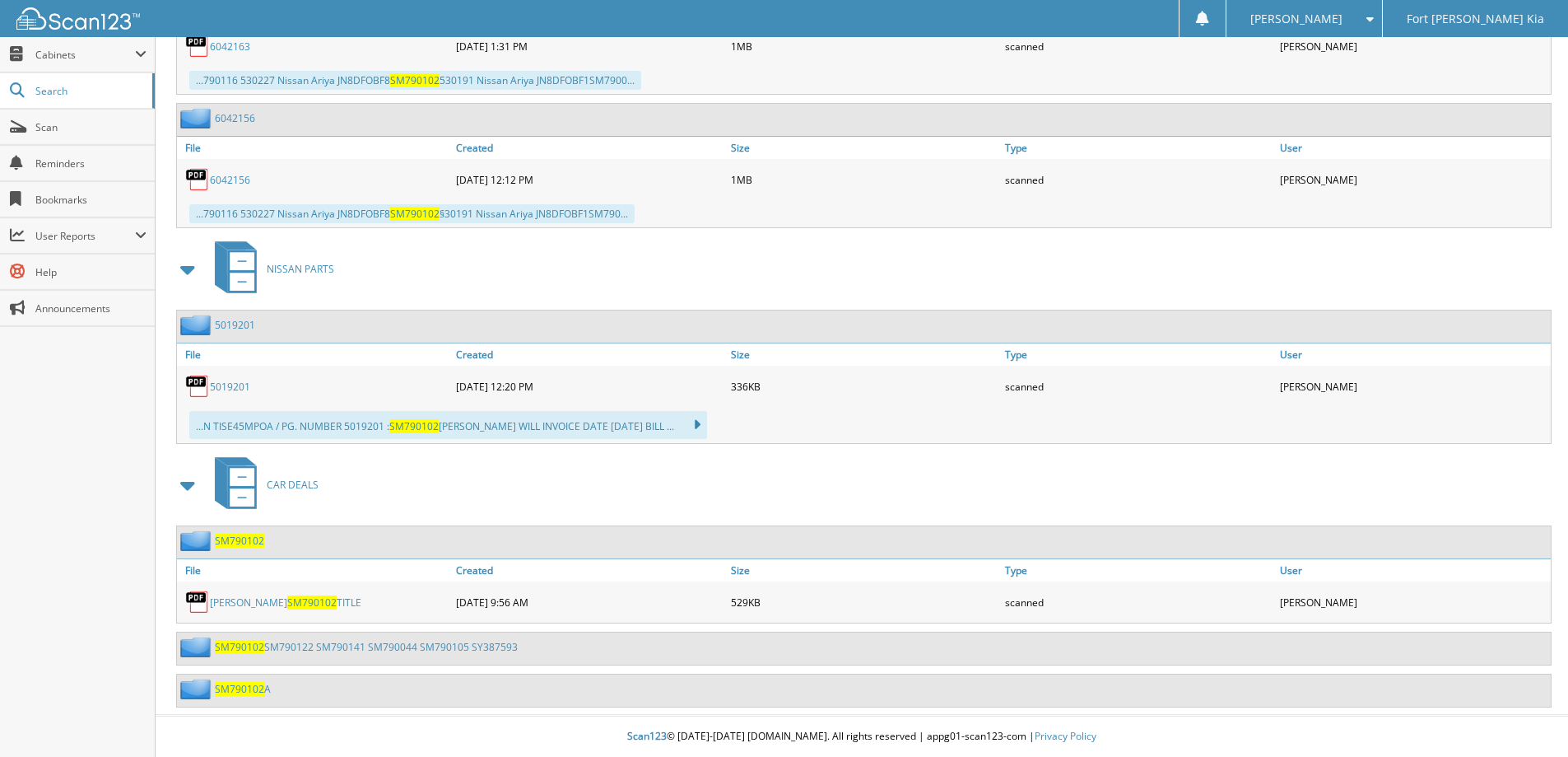
click at [237, 541] on span "SM790102" at bounding box center [240, 541] width 49 height 14
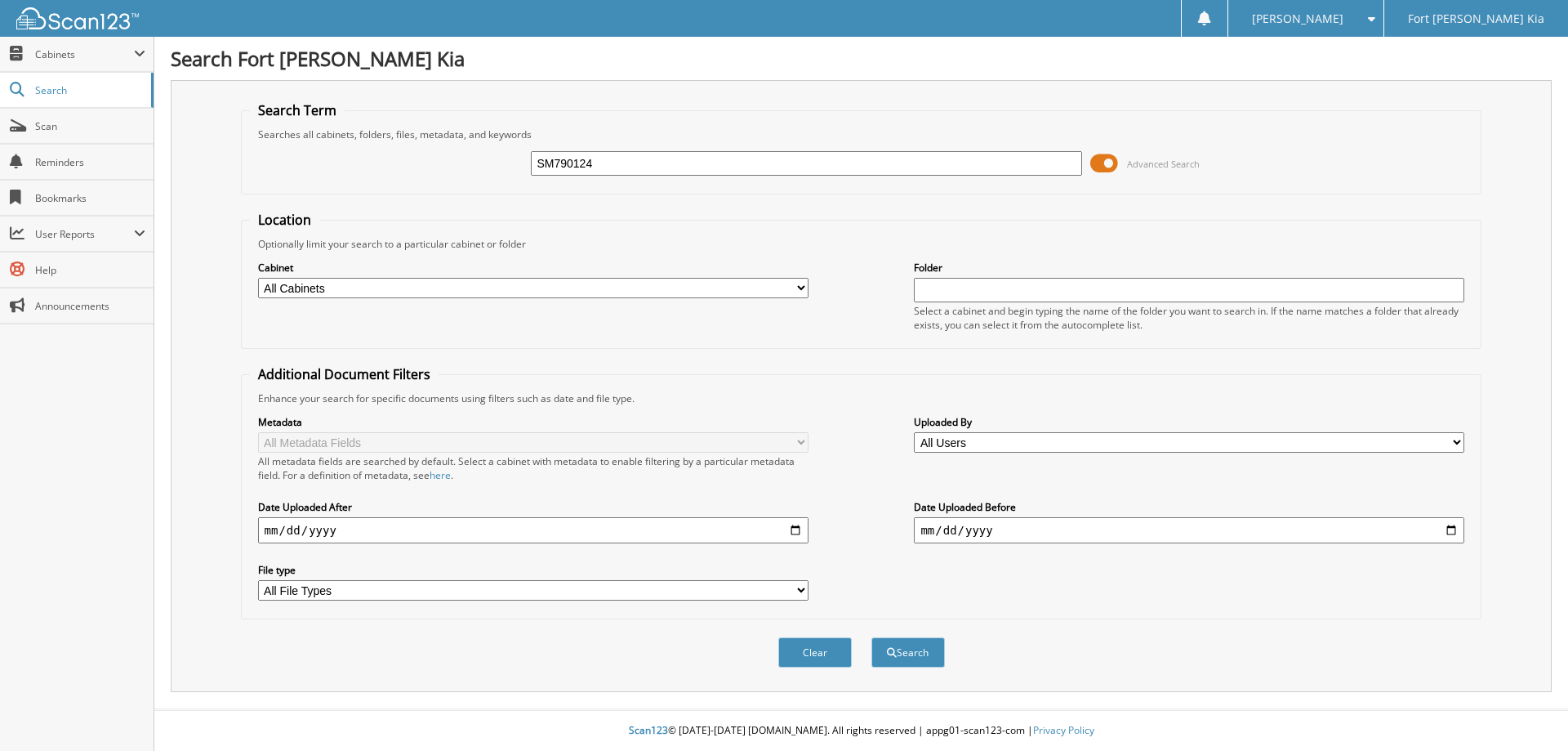
type input "SM790124"
click at [872, 637] on button "Search" at bounding box center [908, 652] width 74 height 31
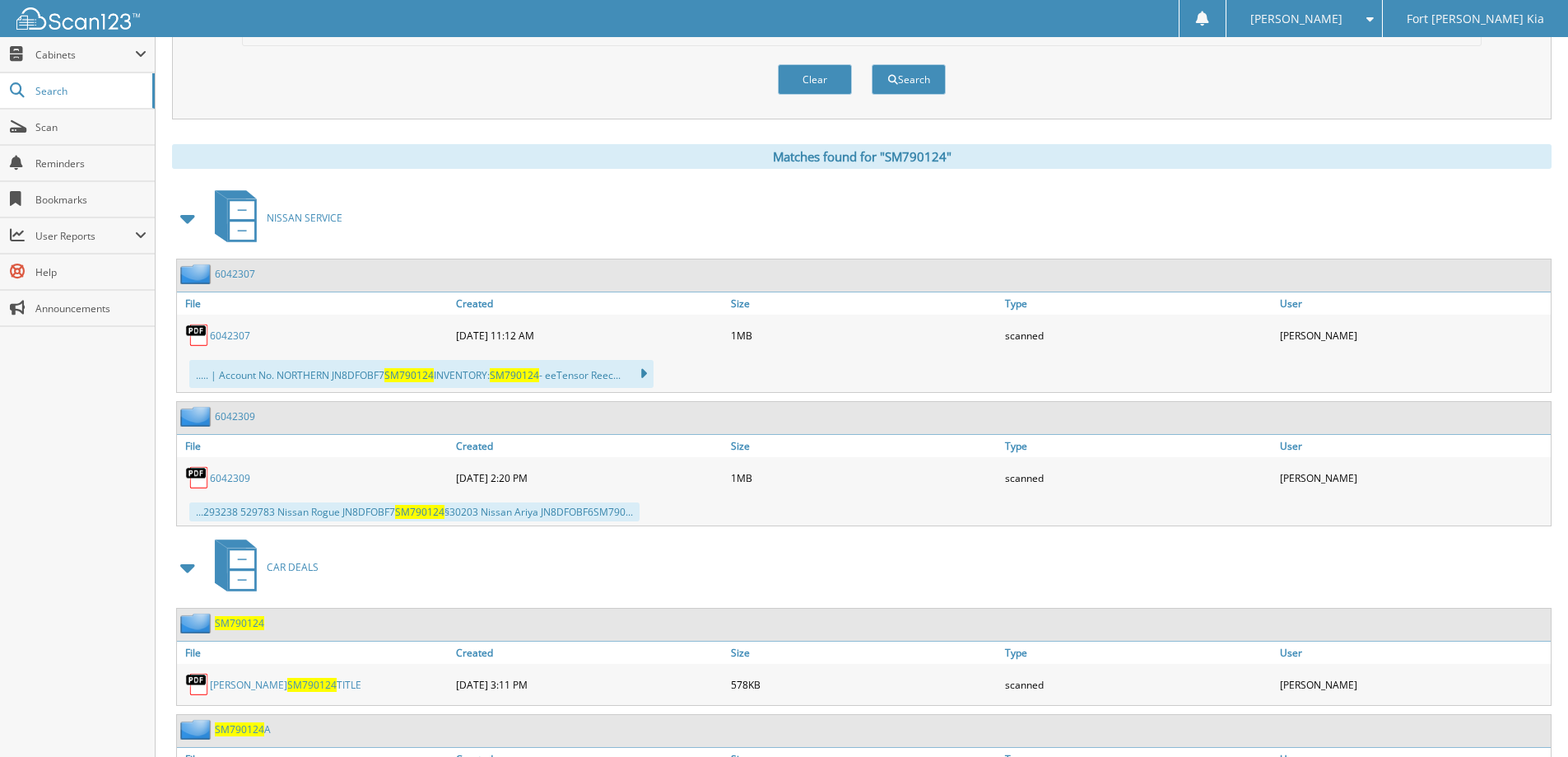
scroll to position [725, 0]
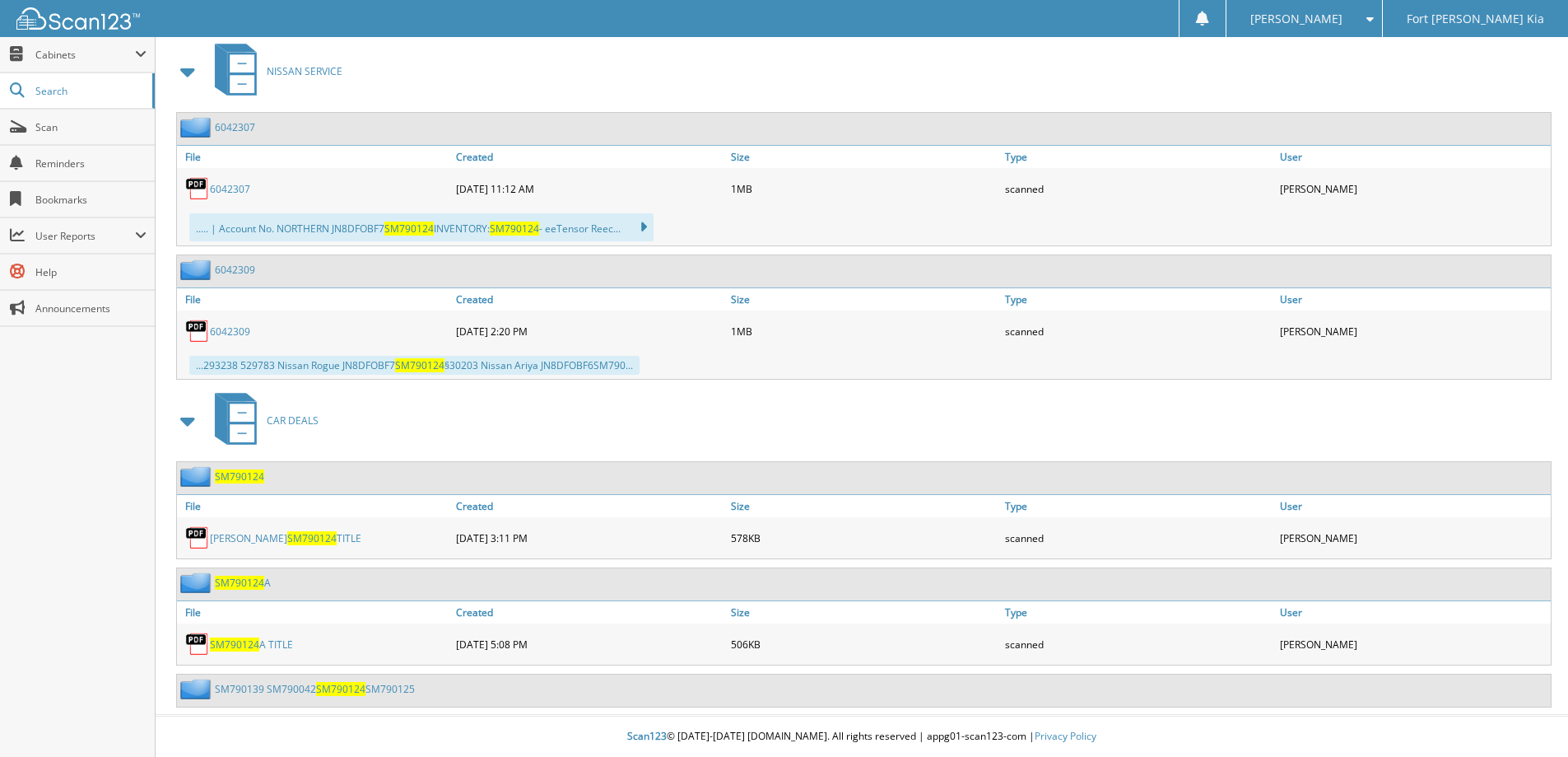
click at [247, 478] on span "SM790124" at bounding box center [240, 476] width 49 height 14
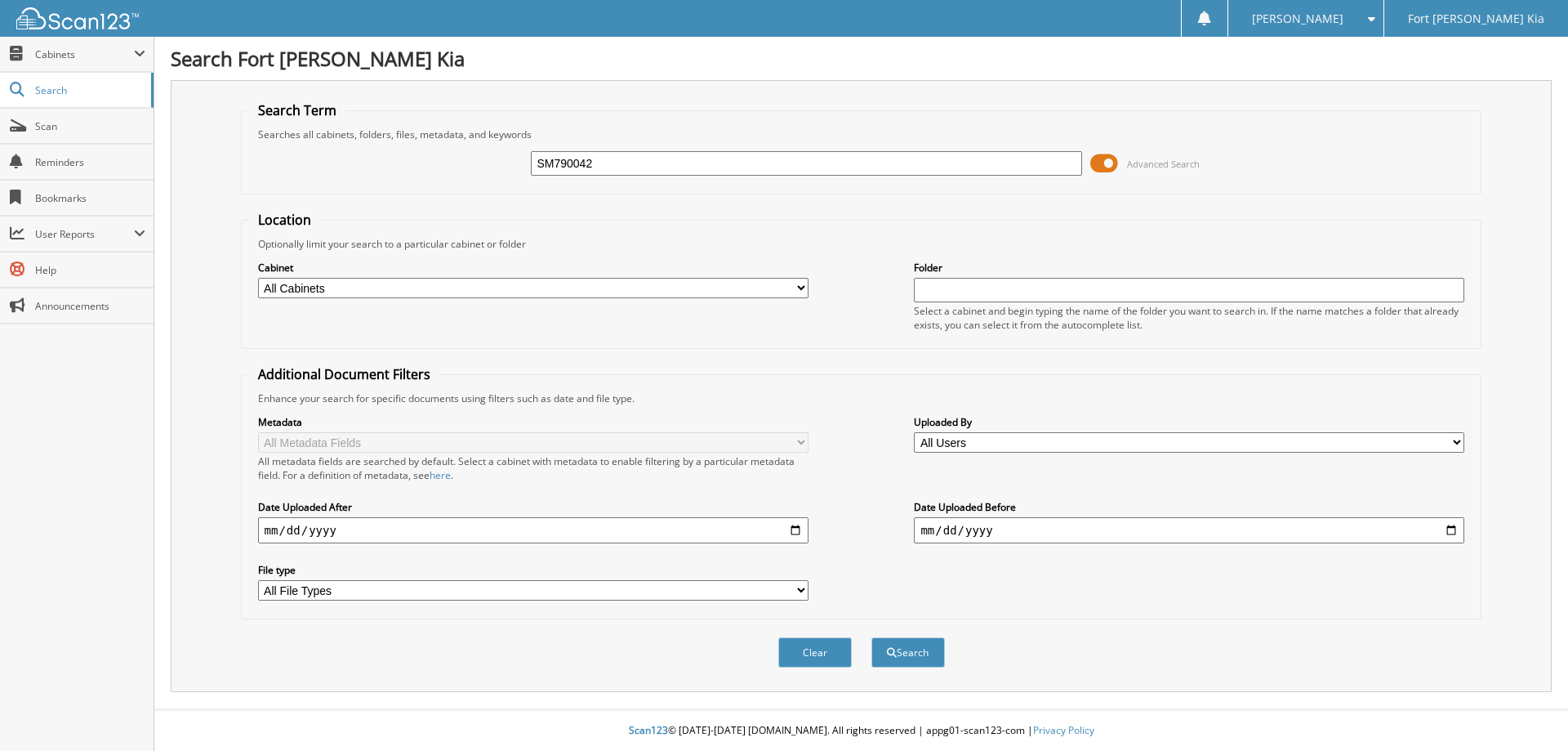
type input "SM790042"
click at [872, 637] on button "Search" at bounding box center [908, 652] width 74 height 31
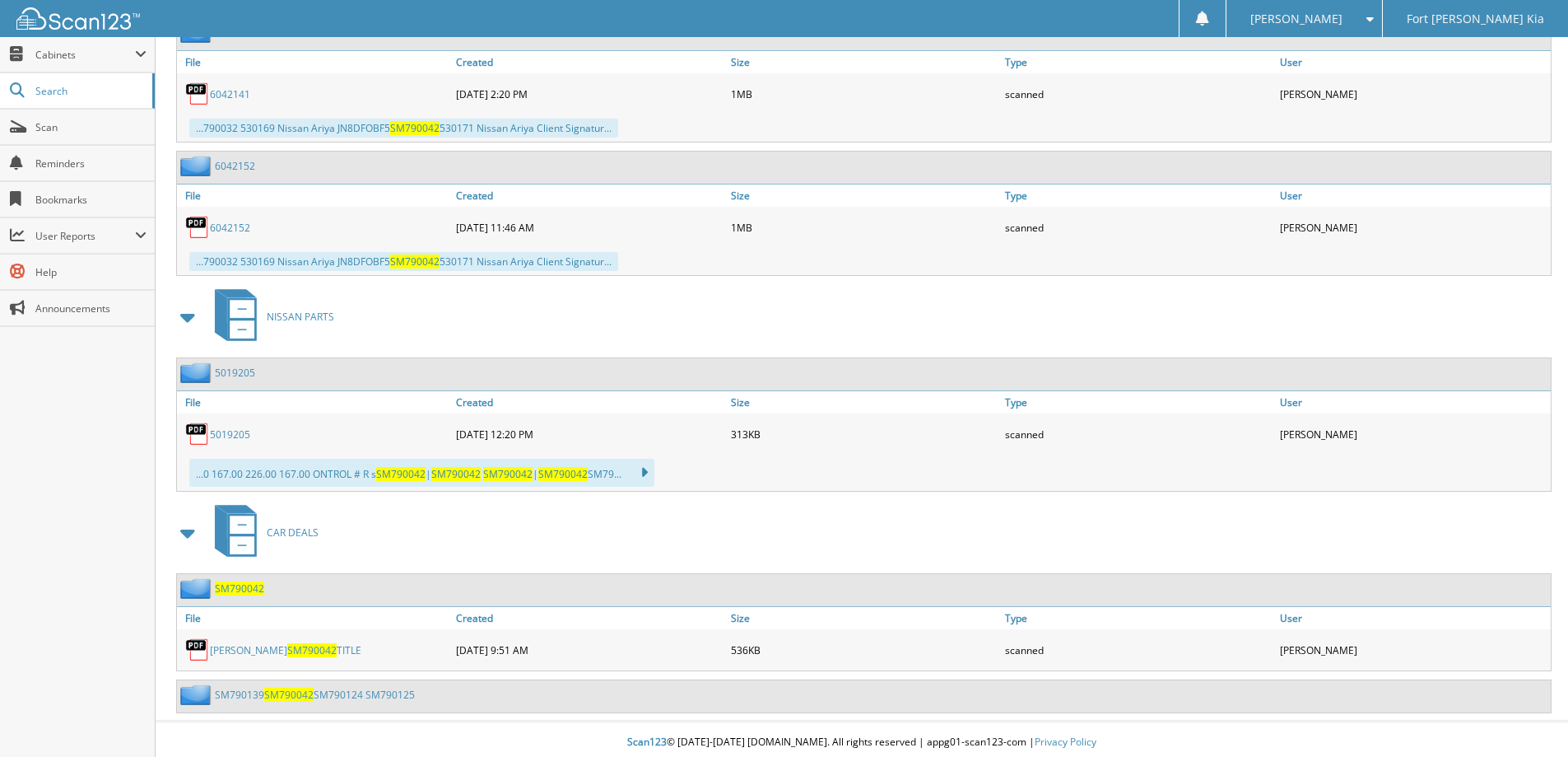
scroll to position [1502, 0]
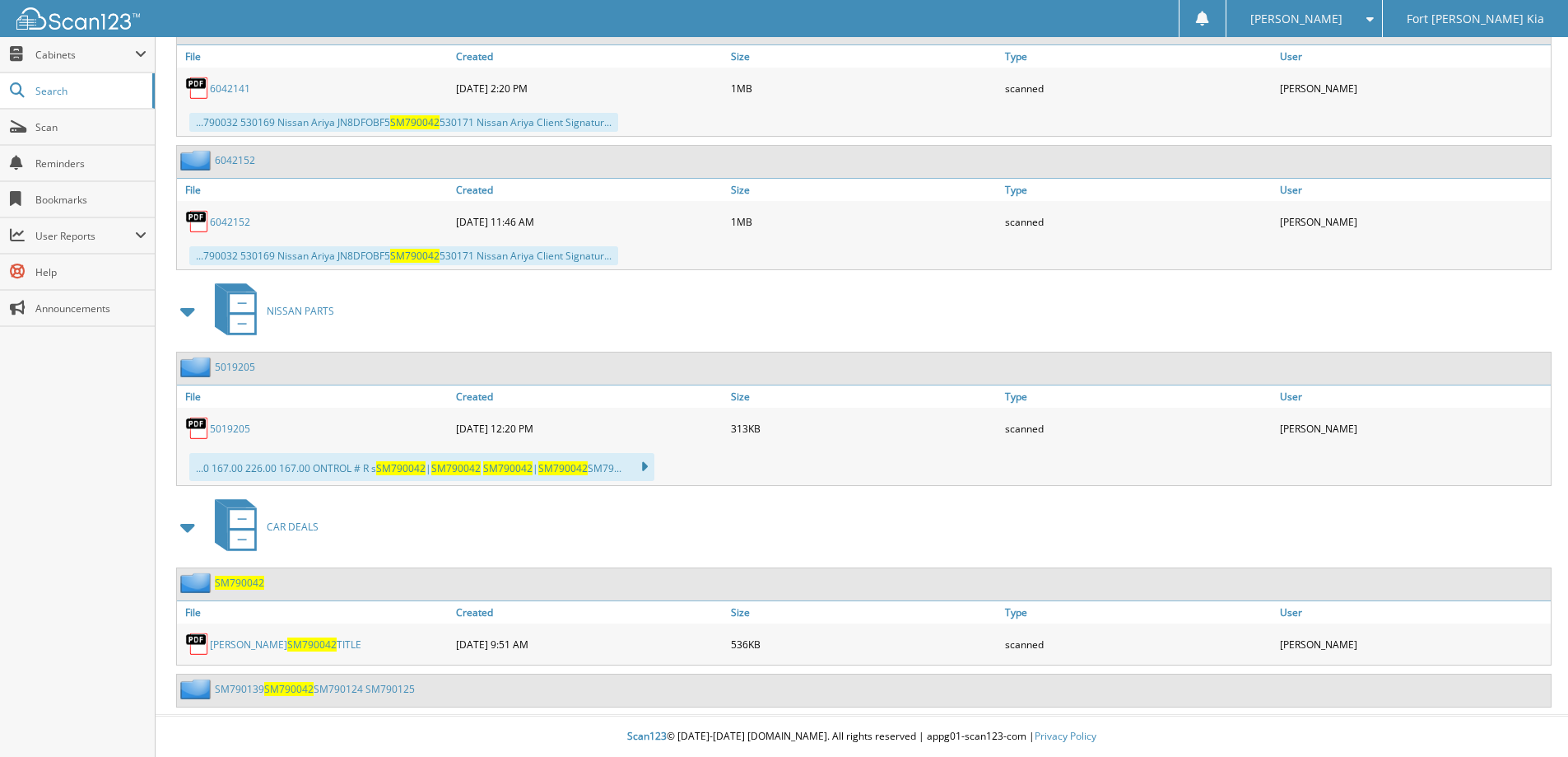
click at [236, 585] on span "SM790042" at bounding box center [240, 582] width 49 height 14
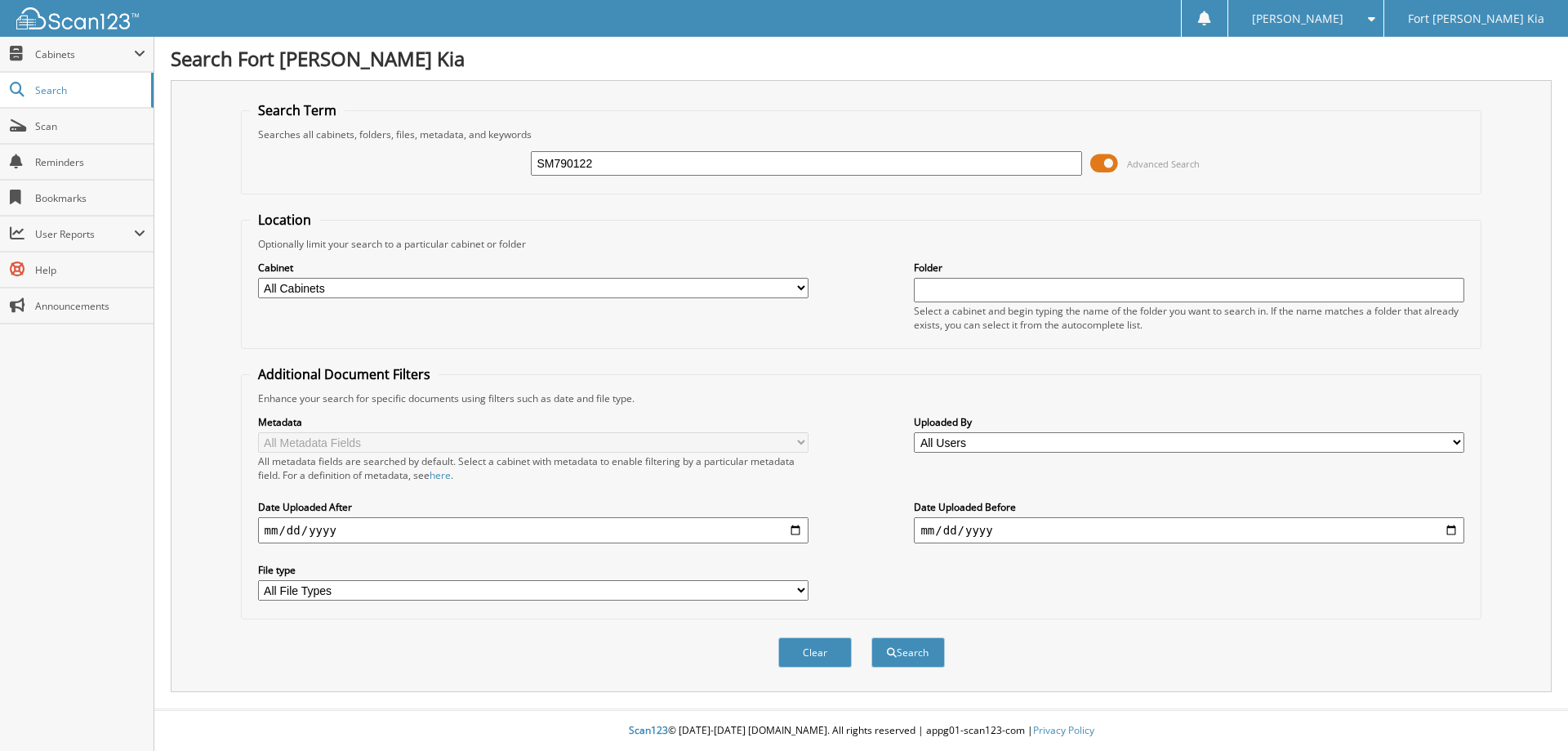
type input "SM790122"
click at [872, 637] on button "Search" at bounding box center [908, 652] width 74 height 31
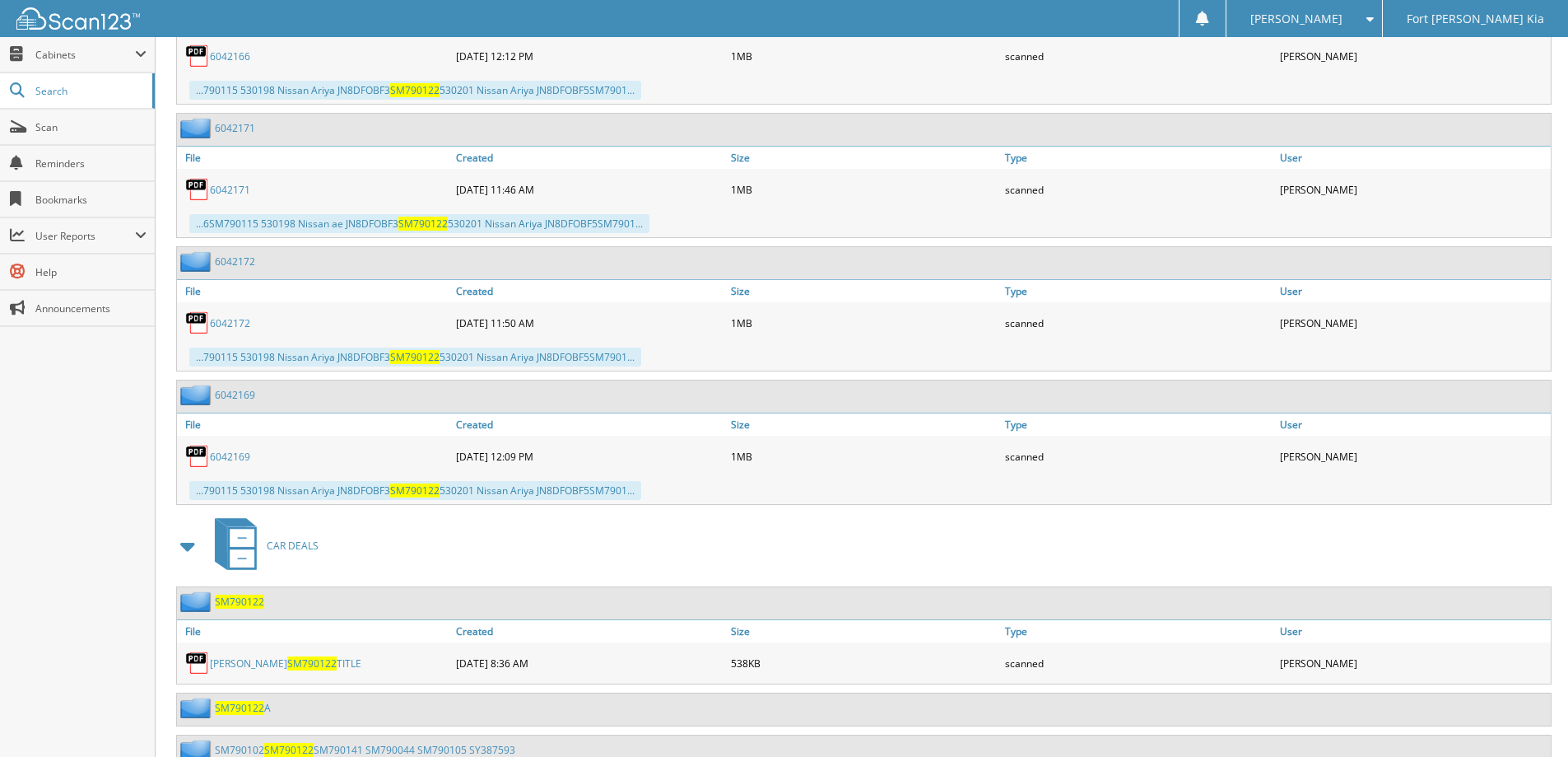
scroll to position [1461, 0]
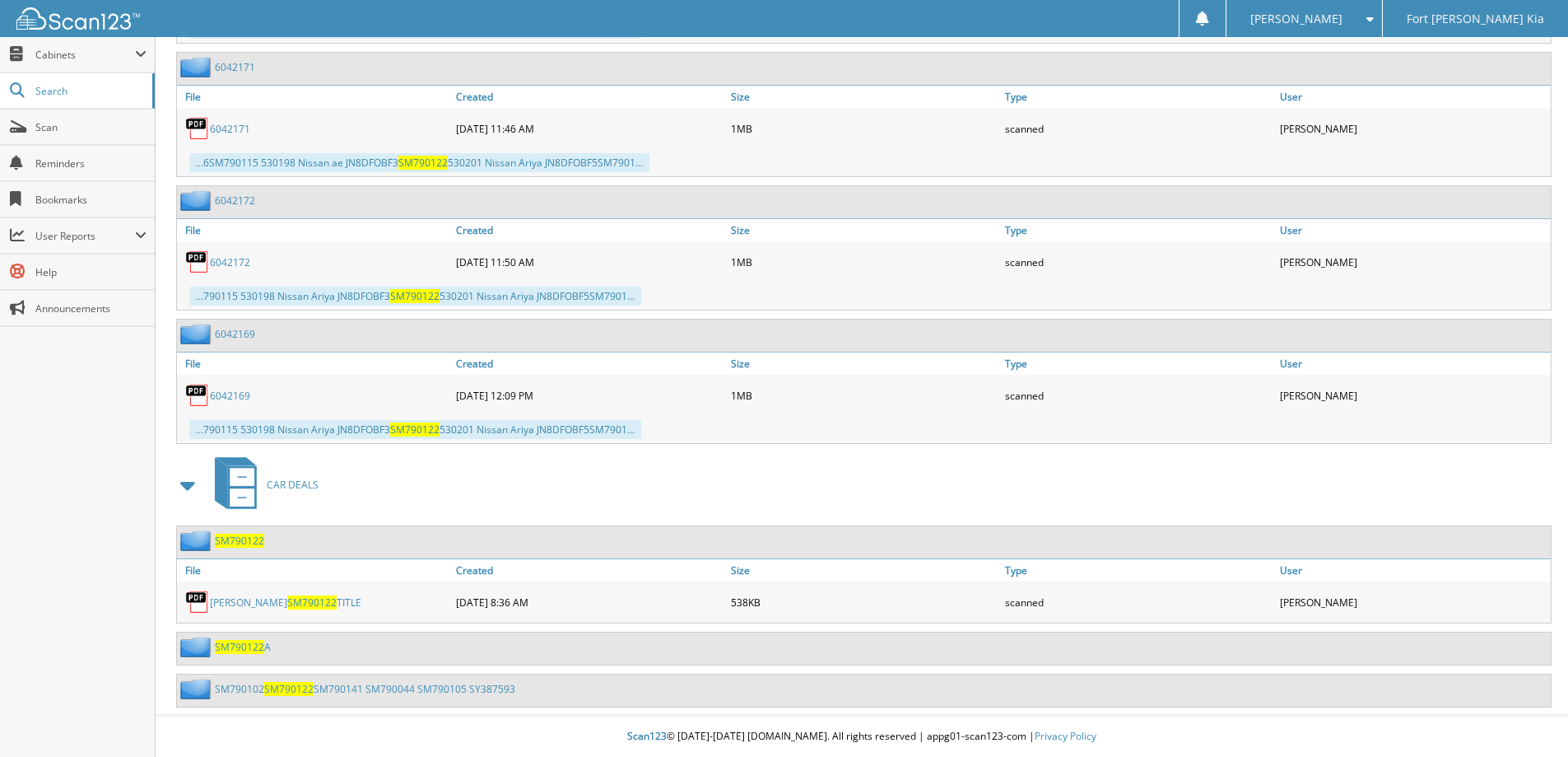
drag, startPoint x: 250, startPoint y: 541, endPoint x: 300, endPoint y: 528, distance: 51.7
click at [250, 540] on span "SM790122" at bounding box center [240, 541] width 49 height 14
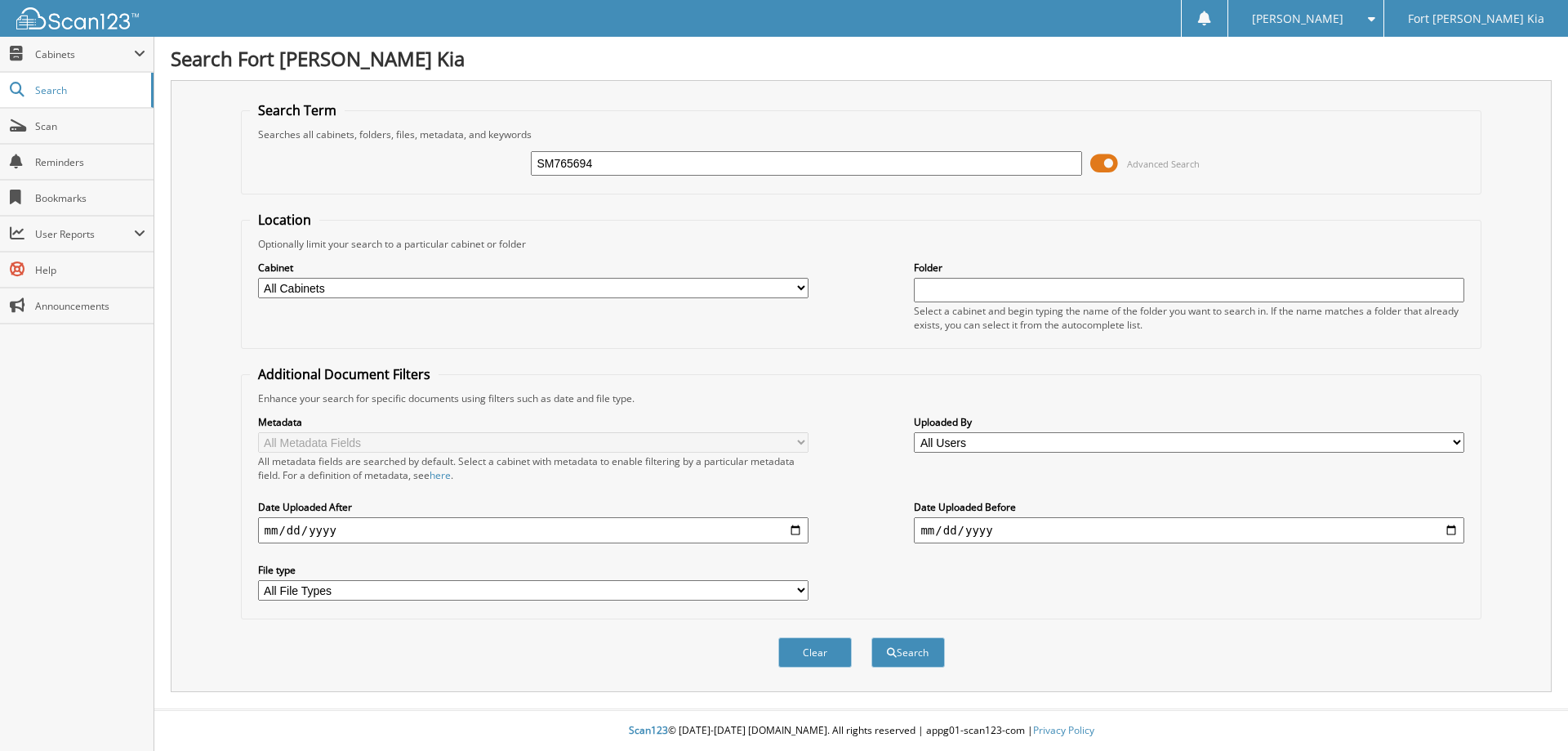
type input "SM765694"
click at [872, 637] on button "Search" at bounding box center [908, 652] width 74 height 31
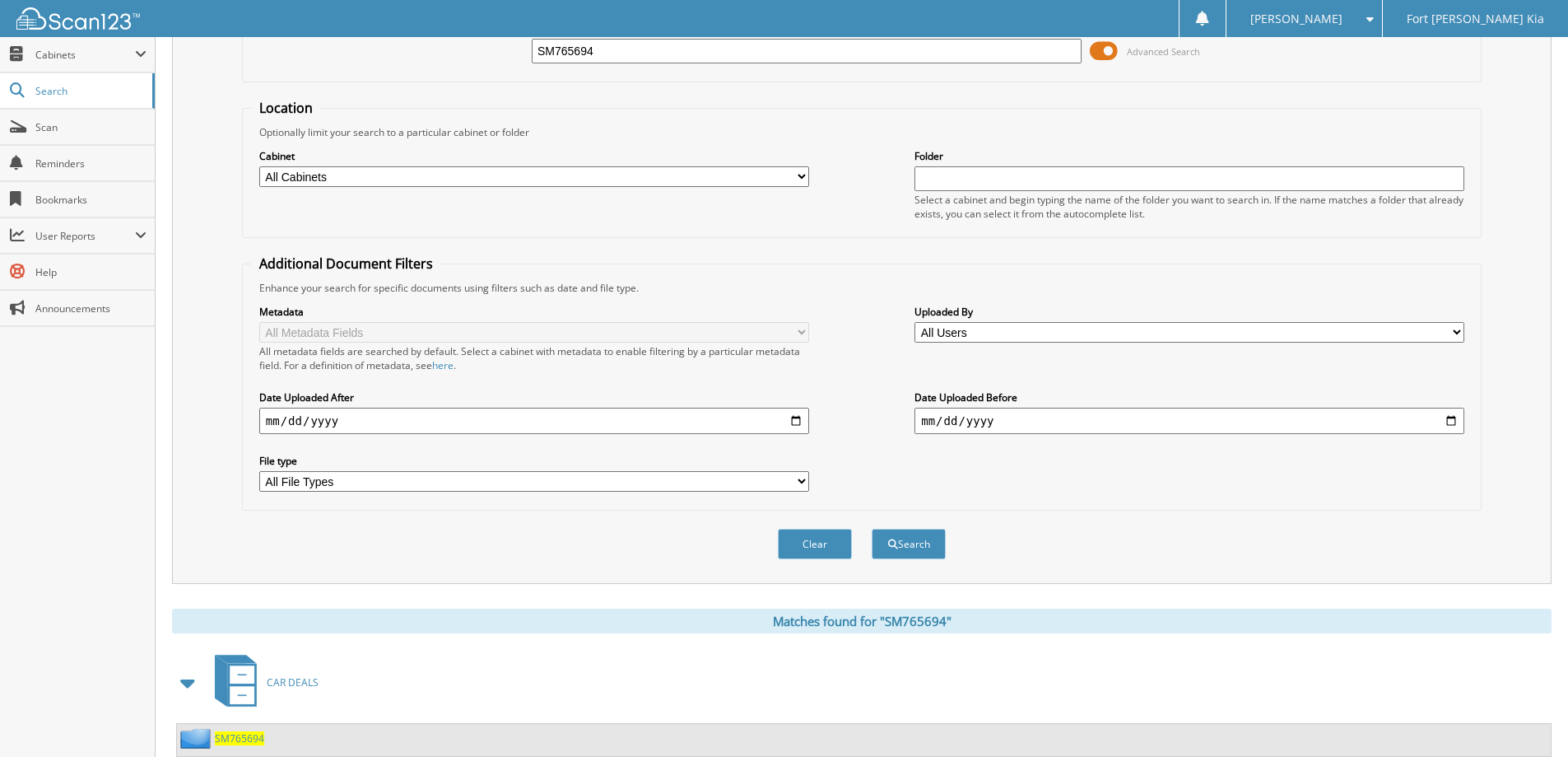
scroll to position [321, 0]
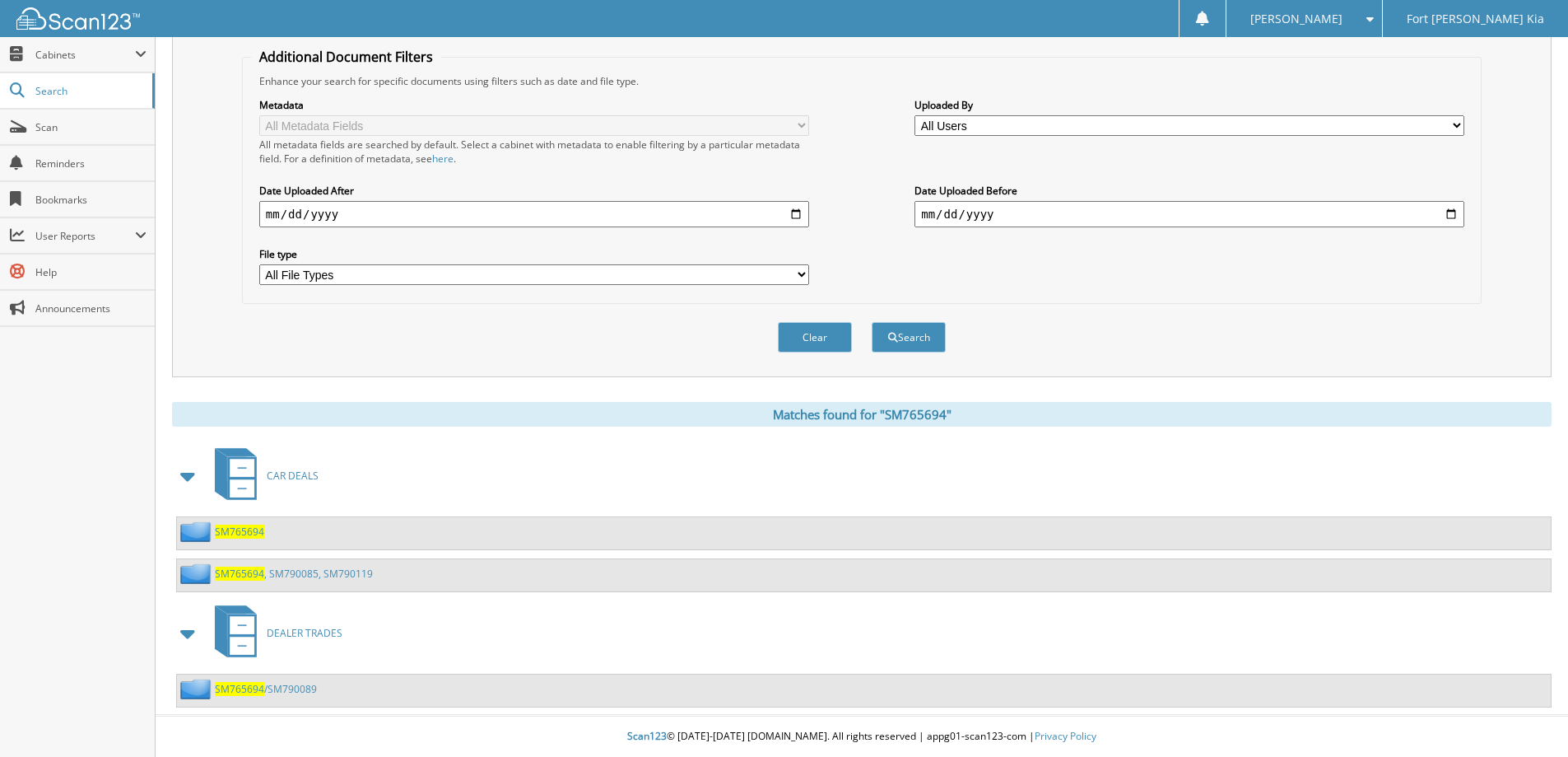
click at [241, 531] on span "SM765694" at bounding box center [240, 531] width 49 height 14
